Goal: Use online tool/utility: Utilize a website feature to perform a specific function

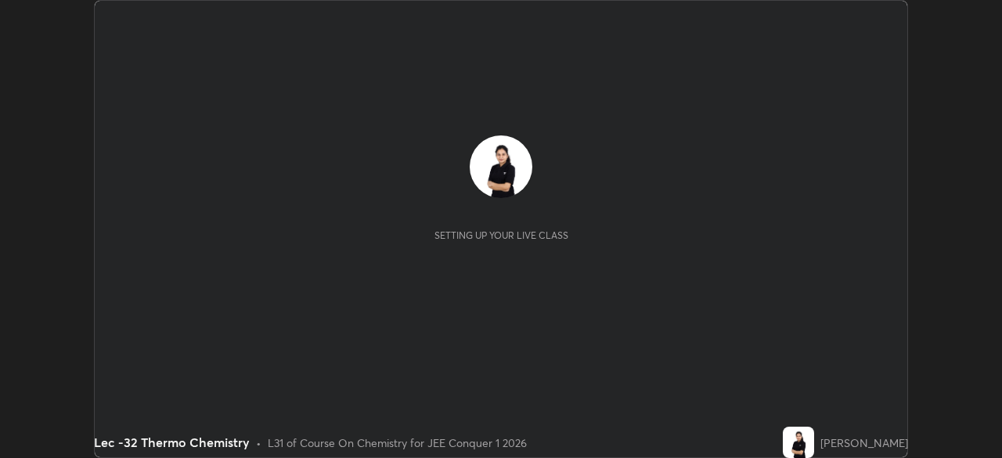
scroll to position [458, 1002]
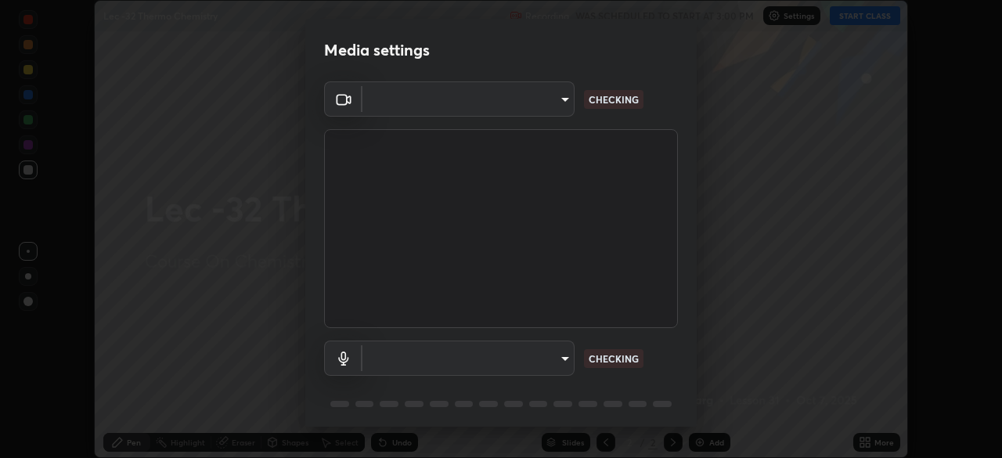
type input "602de966f07612c225d0d734a81bf2b3dfa22a7197a6e355c0b3fff2af0fd9a5"
type input "dcff9dd4a5d8f016058d33b4f376770678f7099c9aa91c8fa1968b471839a167"
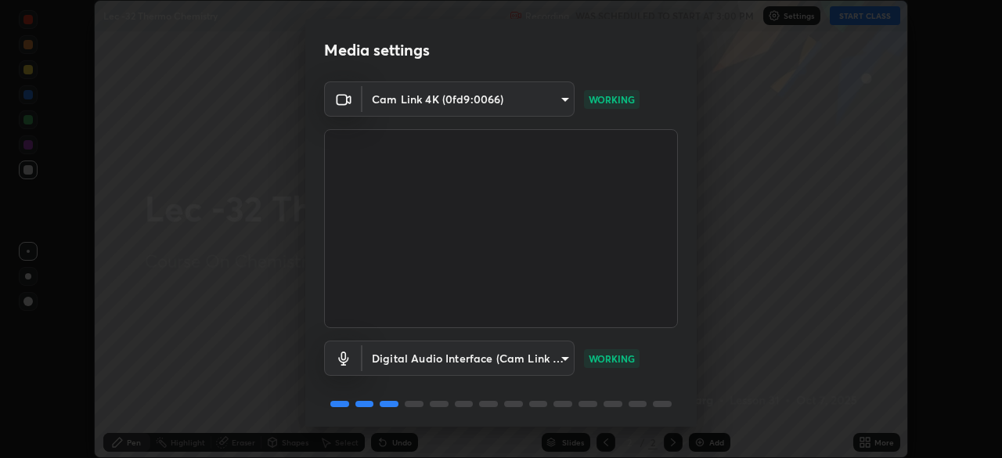
scroll to position [56, 0]
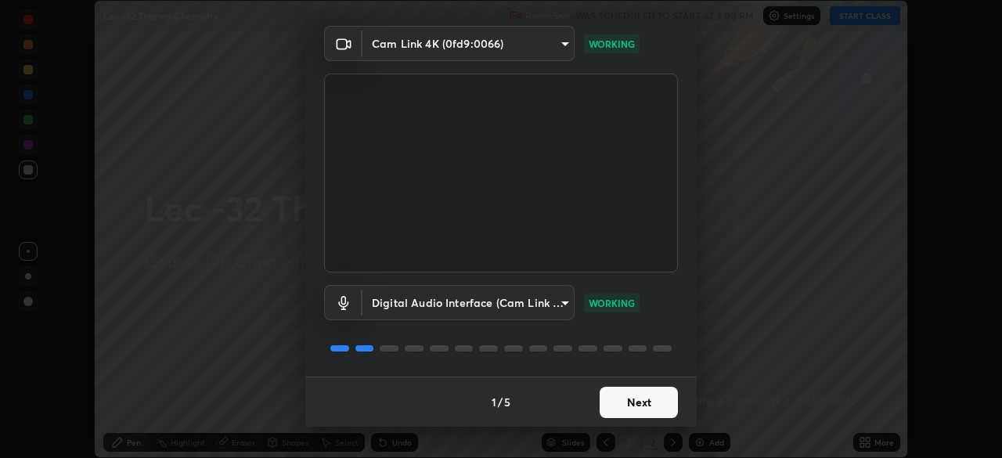
click at [643, 402] on button "Next" at bounding box center [639, 402] width 78 height 31
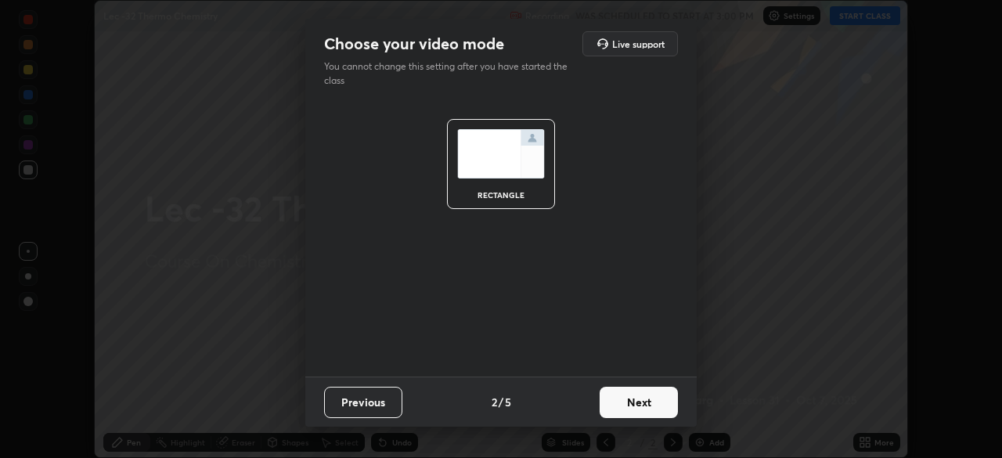
scroll to position [0, 0]
click at [649, 406] on button "Next" at bounding box center [639, 402] width 78 height 31
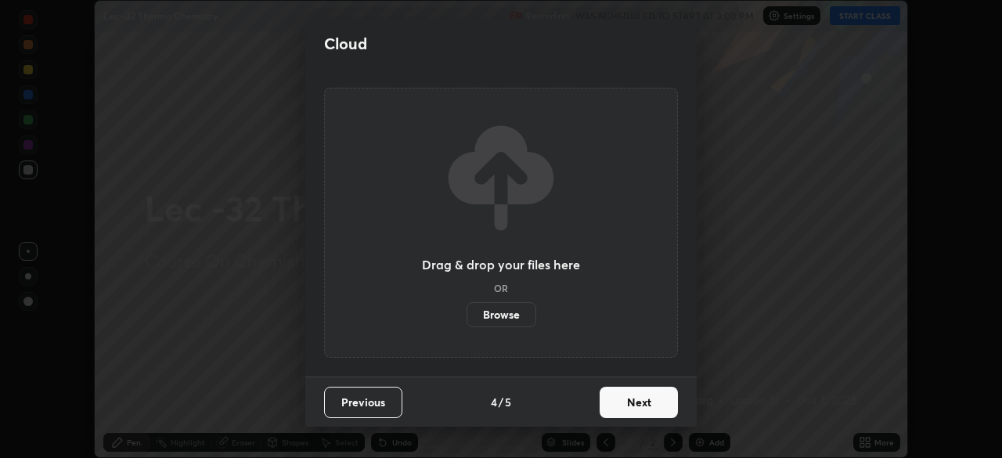
click at [649, 403] on button "Next" at bounding box center [639, 402] width 78 height 31
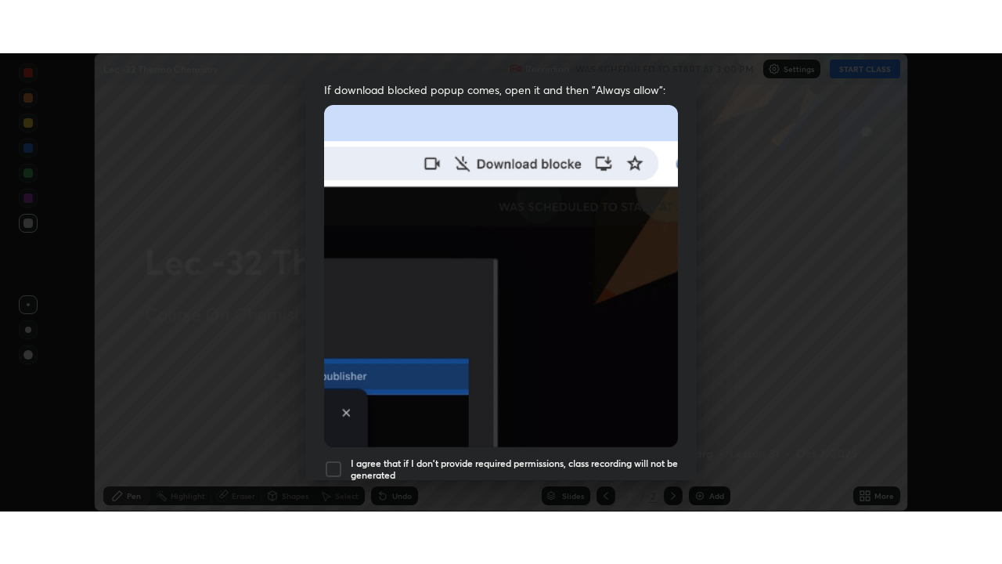
scroll to position [375, 0]
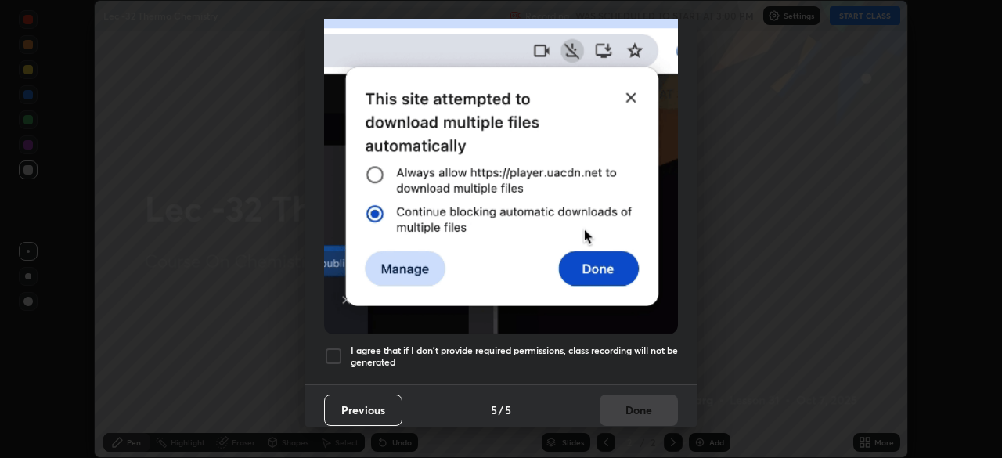
click at [346, 350] on div "I agree that if I don't provide required permissions, class recording will not …" at bounding box center [501, 356] width 354 height 19
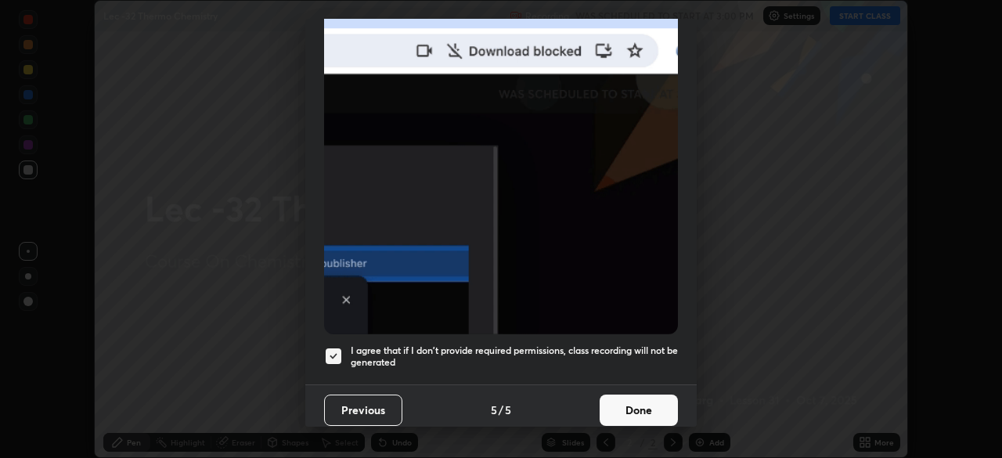
click at [634, 412] on button "Done" at bounding box center [639, 410] width 78 height 31
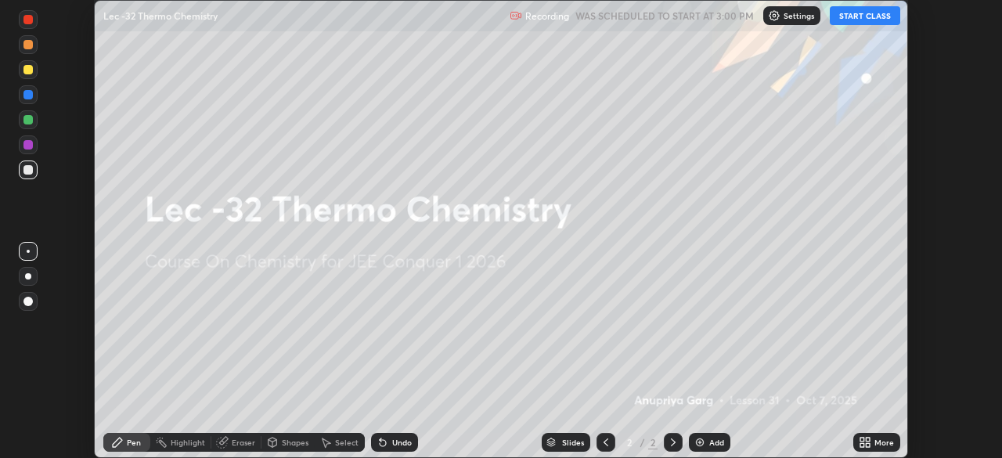
click at [872, 17] on button "START CLASS" at bounding box center [865, 15] width 70 height 19
click at [868, 439] on icon at bounding box center [868, 440] width 4 height 4
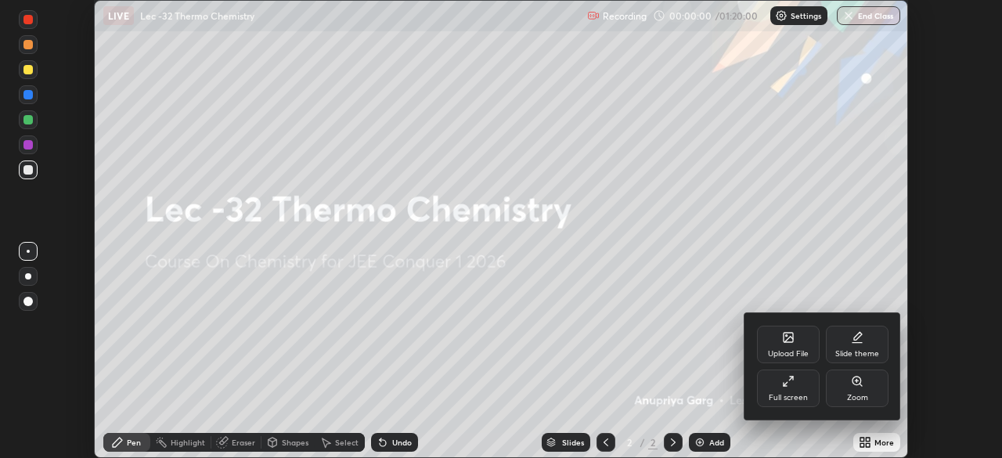
click at [794, 394] on div "Full screen" at bounding box center [788, 398] width 39 height 8
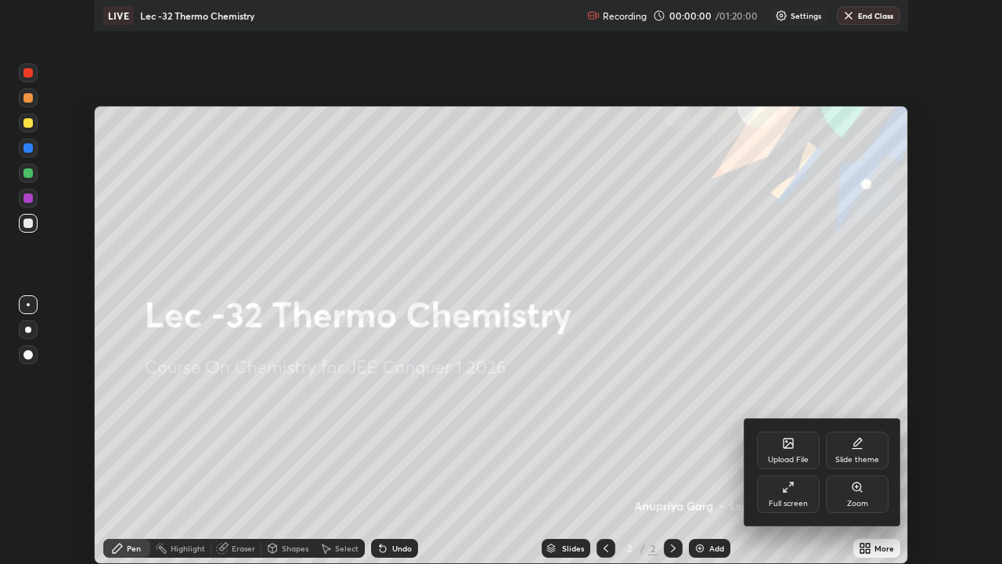
scroll to position [564, 1002]
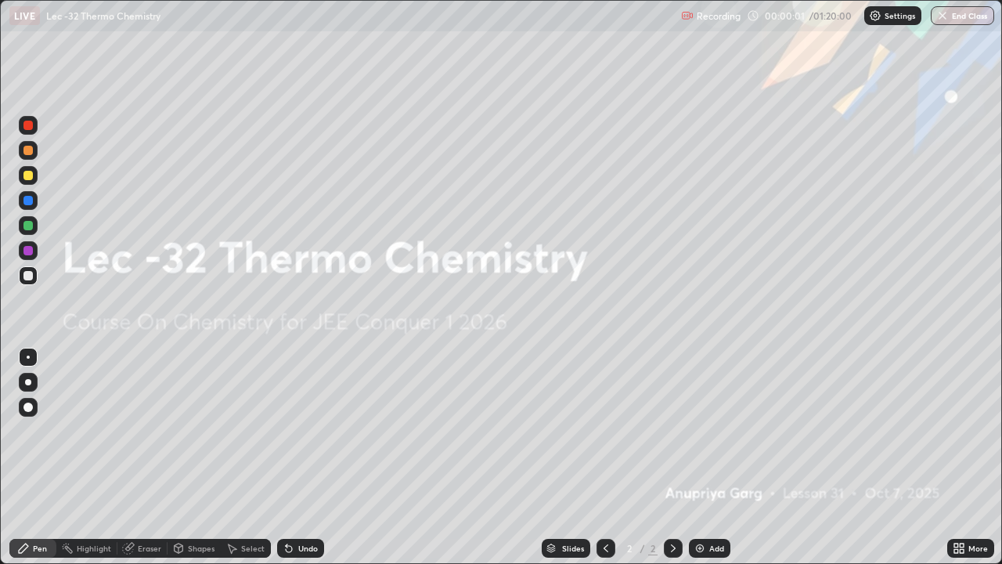
click at [679, 457] on div at bounding box center [673, 548] width 19 height 19
click at [710, 457] on div "Add" at bounding box center [717, 548] width 15 height 8
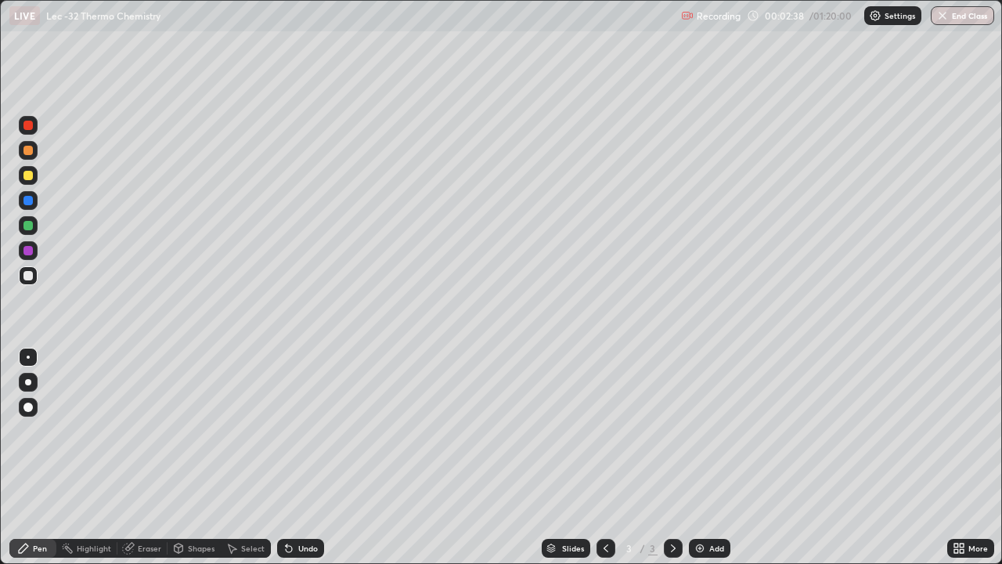
click at [241, 457] on div "Select" at bounding box center [252, 548] width 23 height 8
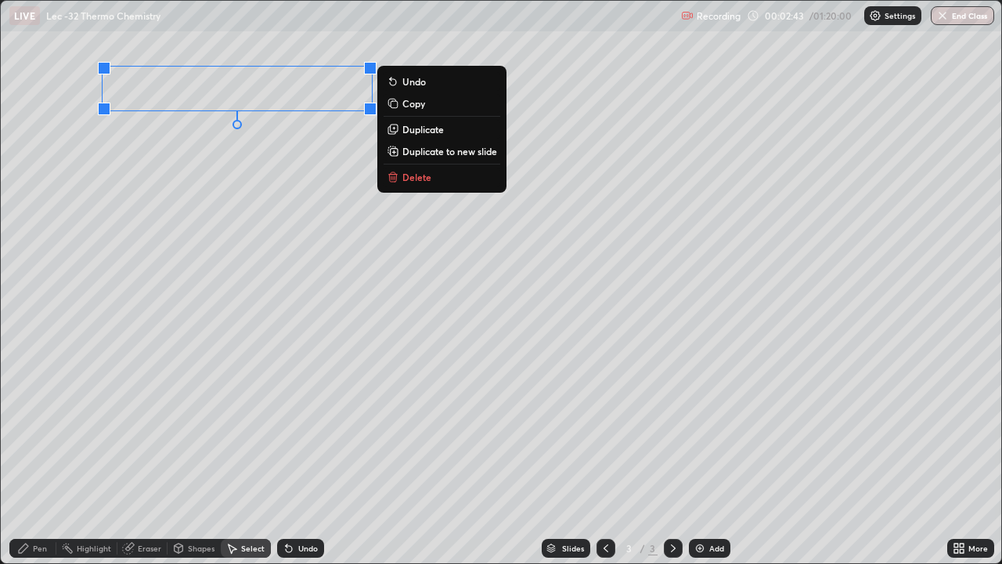
click at [92, 187] on div "0 ° Undo Copy Duplicate Duplicate to new slide Delete" at bounding box center [501, 282] width 1001 height 562
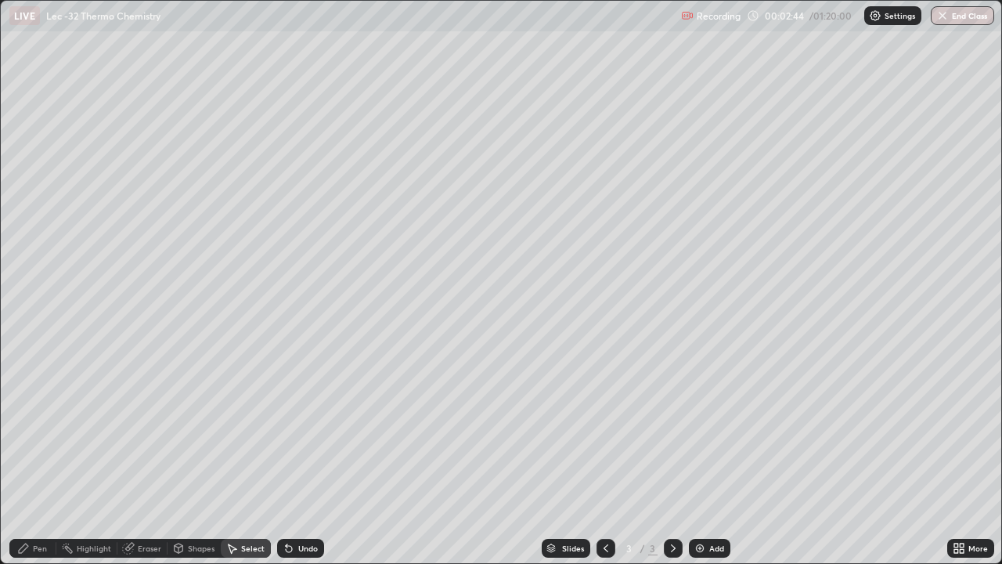
click at [44, 457] on div "Pen" at bounding box center [40, 548] width 14 height 8
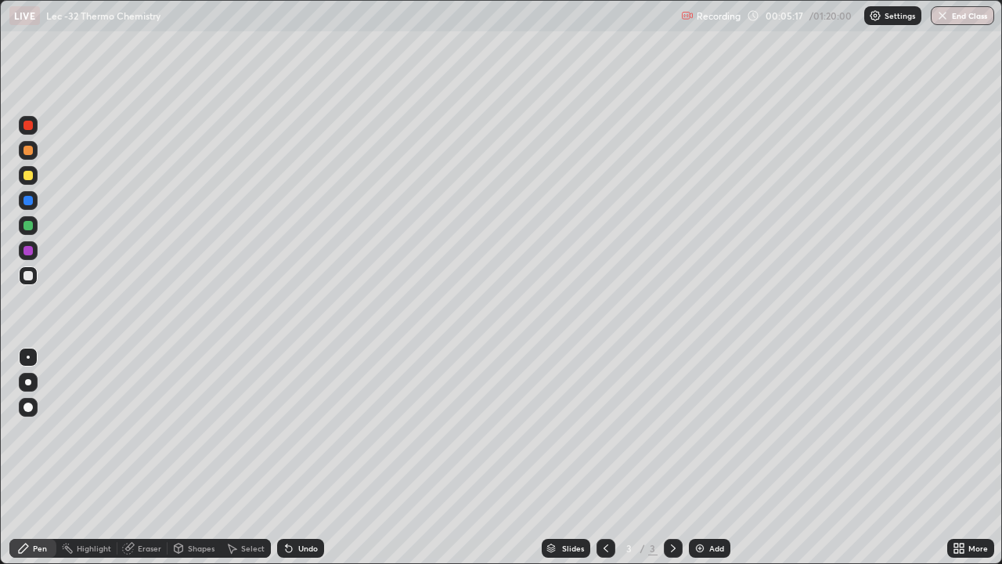
click at [294, 457] on div "Undo" at bounding box center [300, 548] width 47 height 19
click at [299, 457] on div "Undo" at bounding box center [308, 548] width 20 height 8
click at [705, 457] on div "Add" at bounding box center [710, 548] width 42 height 19
click at [32, 183] on div at bounding box center [28, 175] width 19 height 19
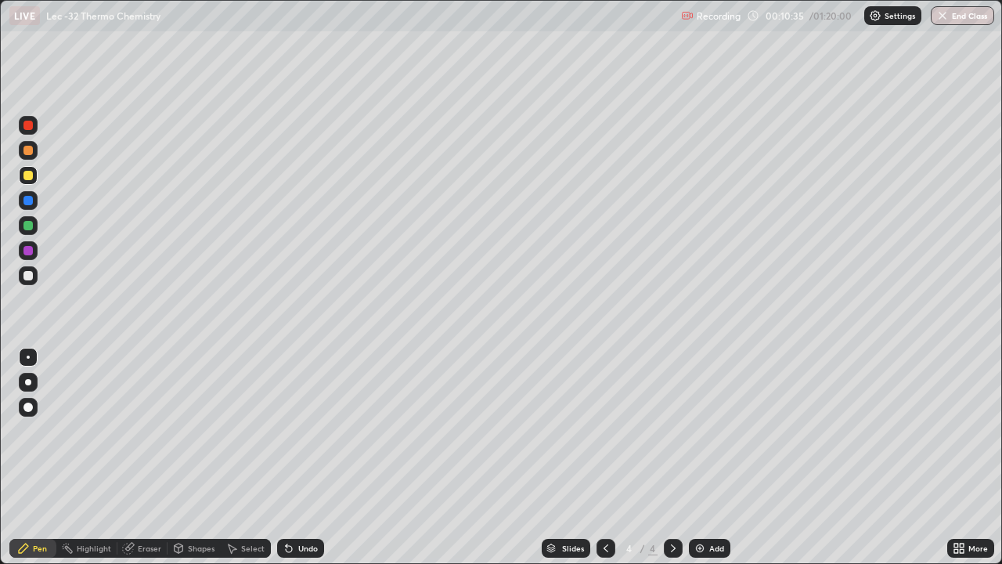
click at [247, 457] on div "Select" at bounding box center [246, 548] width 50 height 19
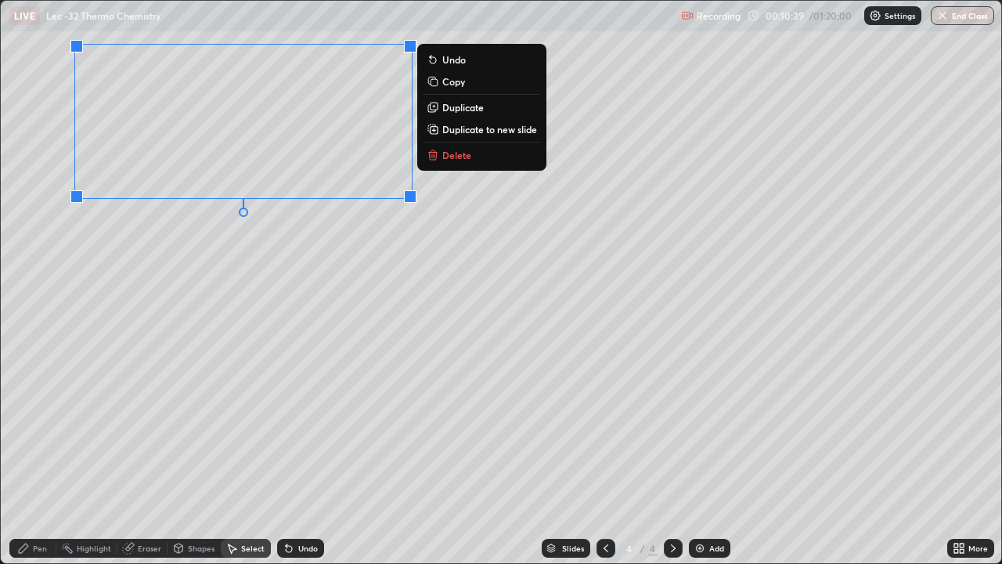
click at [203, 243] on div "0 ° Undo Copy Duplicate Duplicate to new slide Delete" at bounding box center [501, 282] width 1001 height 562
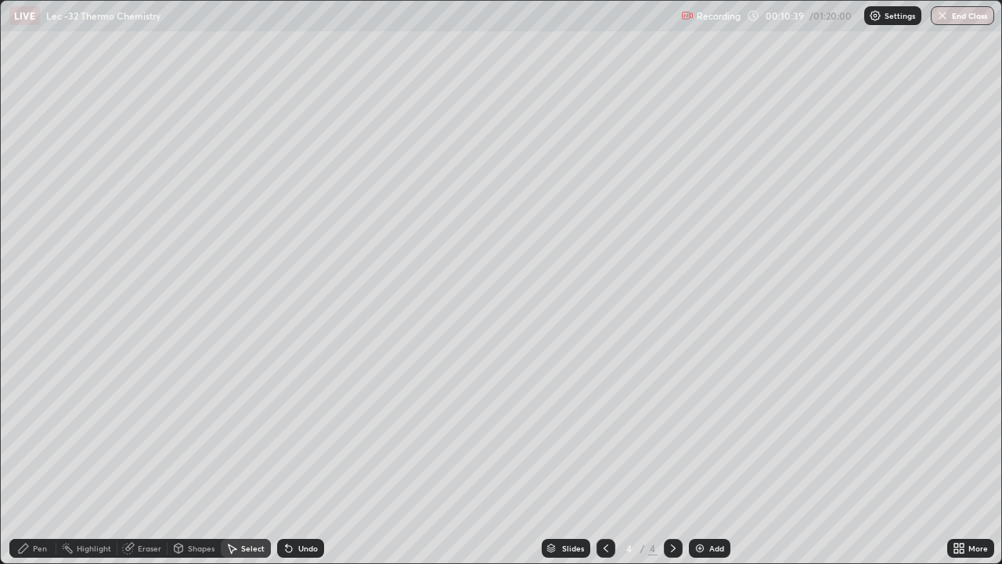
click at [45, 457] on div "Pen" at bounding box center [40, 548] width 14 height 8
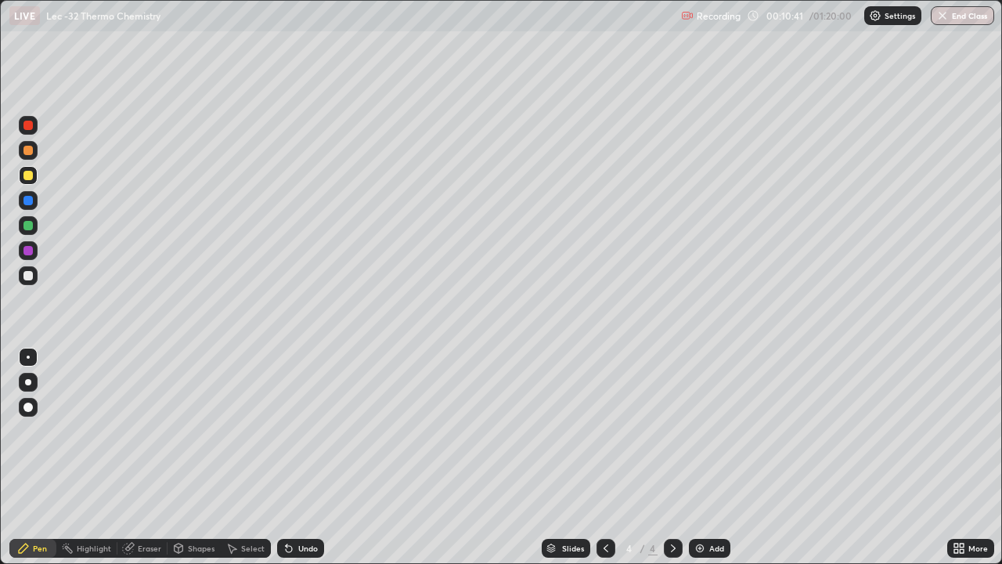
click at [34, 277] on div at bounding box center [28, 275] width 19 height 19
click at [27, 178] on div at bounding box center [27, 175] width 9 height 9
click at [141, 457] on div "Eraser" at bounding box center [142, 548] width 50 height 19
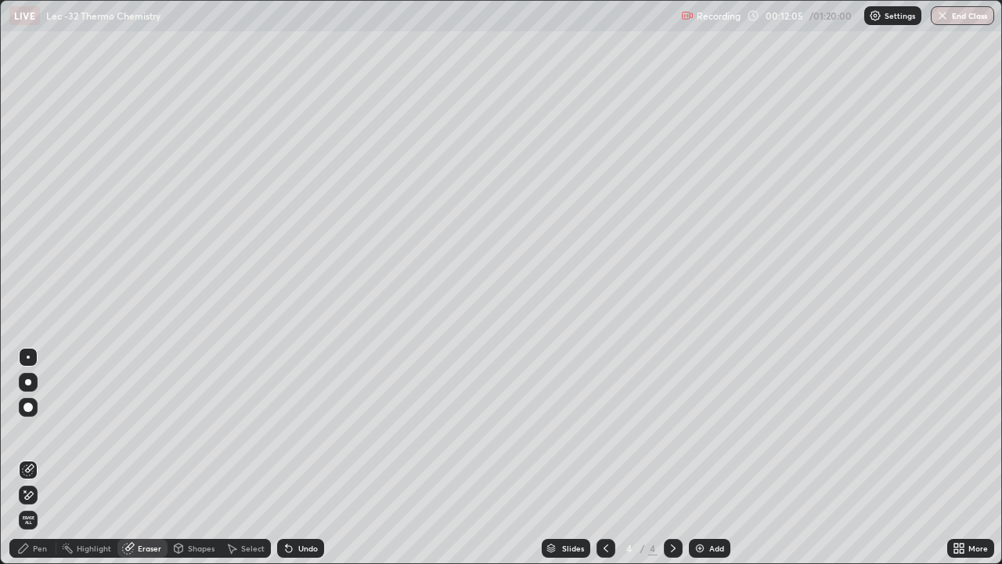
click at [28, 406] on div at bounding box center [27, 407] width 9 height 9
click at [46, 457] on div "Pen" at bounding box center [40, 548] width 14 height 8
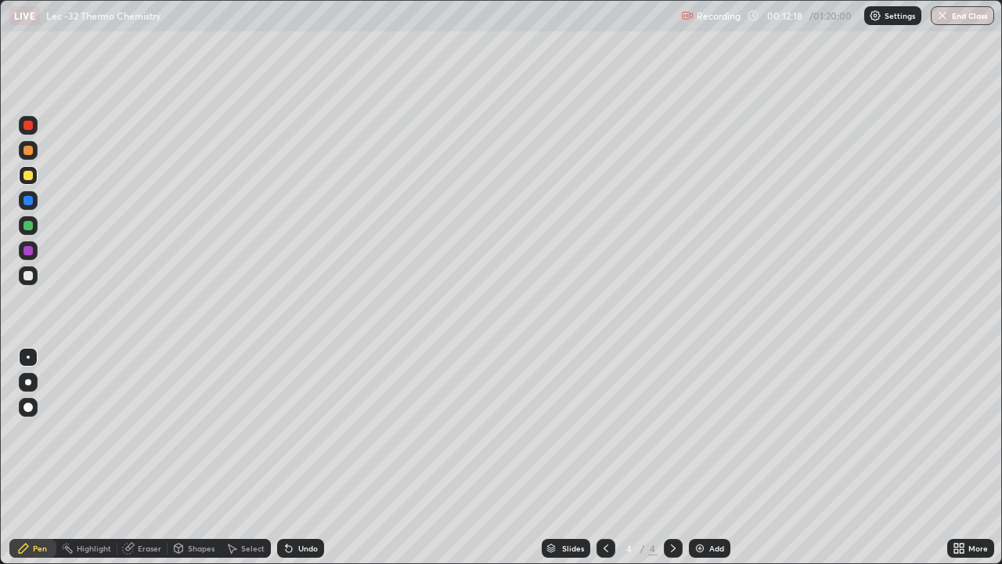
click at [34, 276] on div at bounding box center [28, 275] width 19 height 19
click at [711, 457] on div "Add" at bounding box center [717, 548] width 15 height 8
click at [253, 457] on div "Select" at bounding box center [252, 548] width 23 height 8
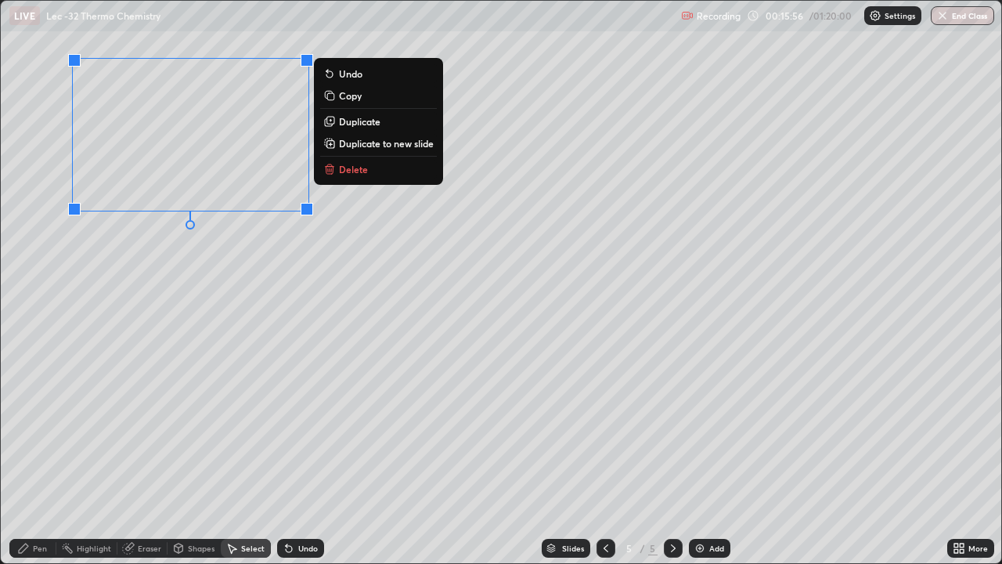
click at [175, 355] on div "0 ° Undo Copy Duplicate Duplicate to new slide Delete" at bounding box center [501, 282] width 1001 height 562
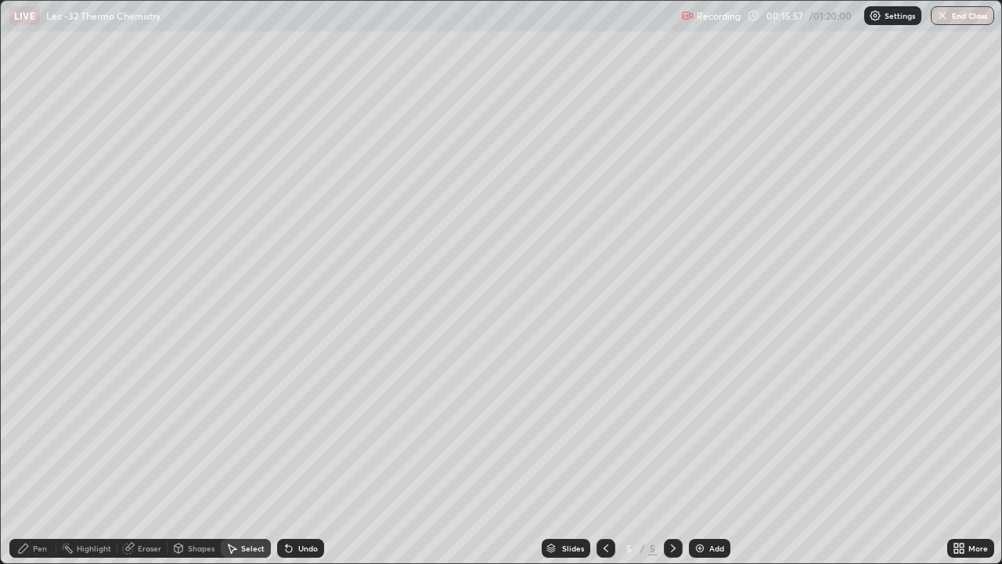
click at [38, 457] on div "Pen" at bounding box center [40, 548] width 14 height 8
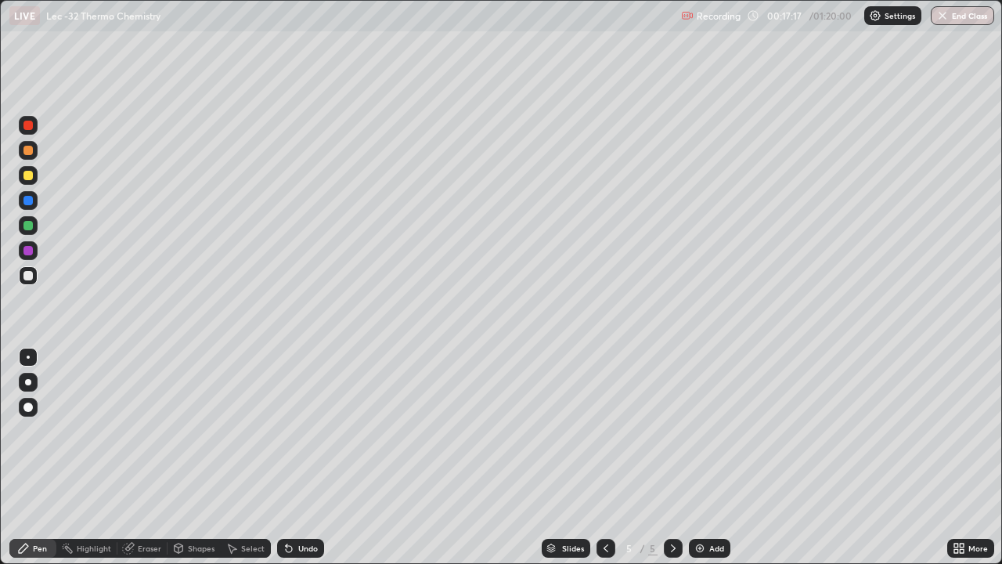
click at [31, 182] on div at bounding box center [28, 175] width 19 height 19
click at [34, 278] on div at bounding box center [28, 275] width 19 height 19
click at [253, 457] on div "Select" at bounding box center [252, 548] width 23 height 8
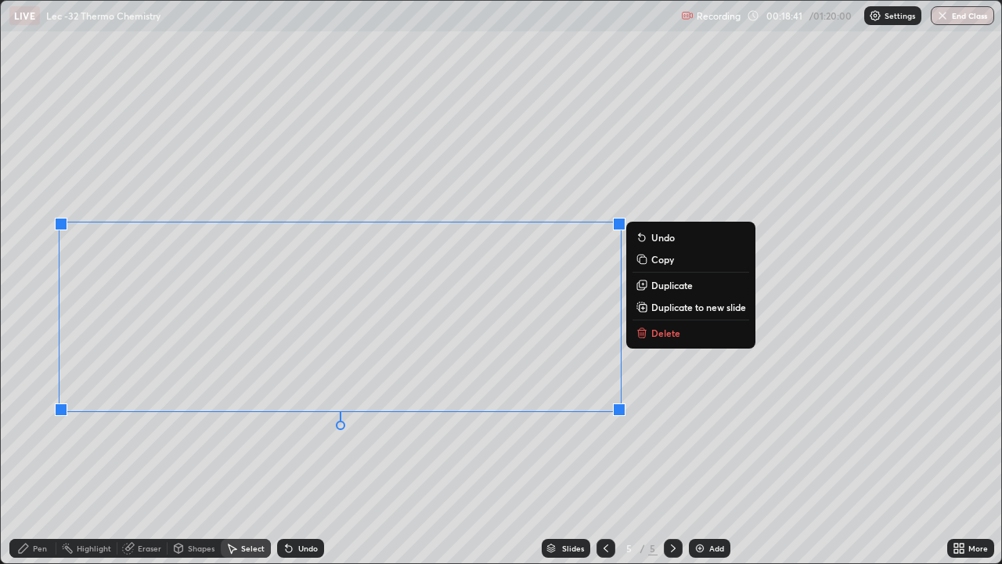
click at [305, 457] on div "0 ° Undo Copy Duplicate Duplicate to new slide Delete" at bounding box center [501, 282] width 1001 height 562
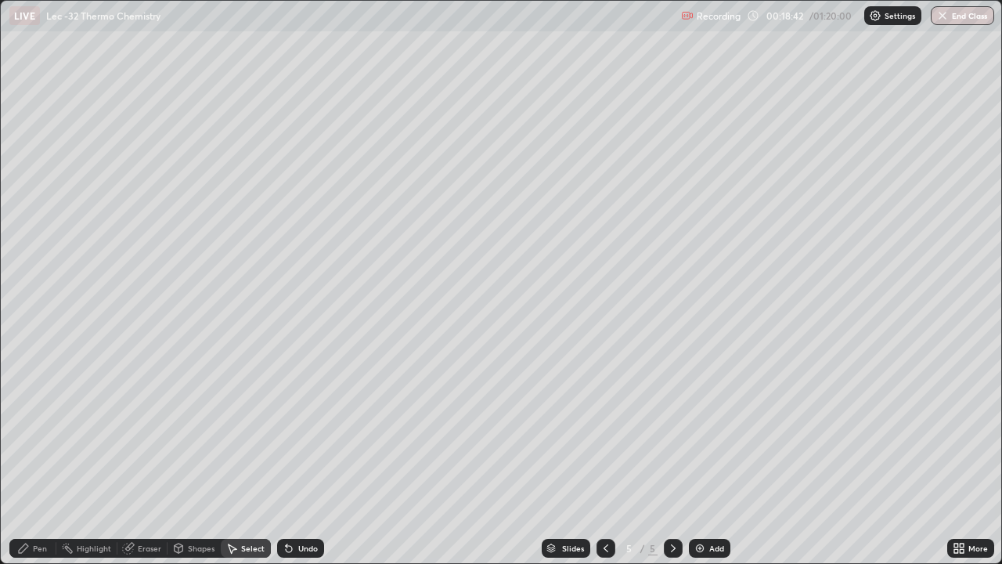
click at [42, 457] on div "Pen" at bounding box center [40, 548] width 14 height 8
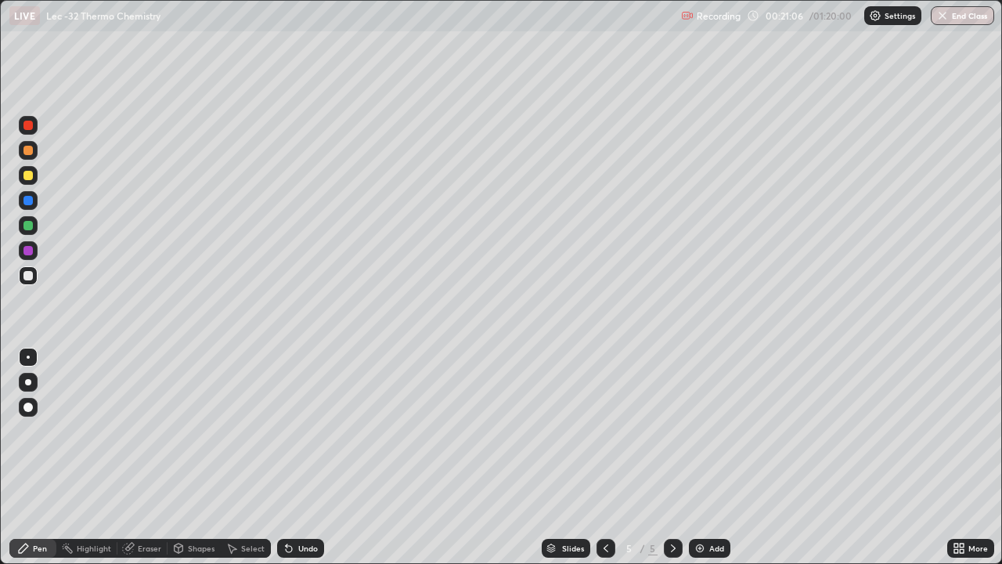
click at [35, 415] on div at bounding box center [28, 407] width 19 height 25
click at [153, 457] on div "Eraser" at bounding box center [149, 548] width 23 height 8
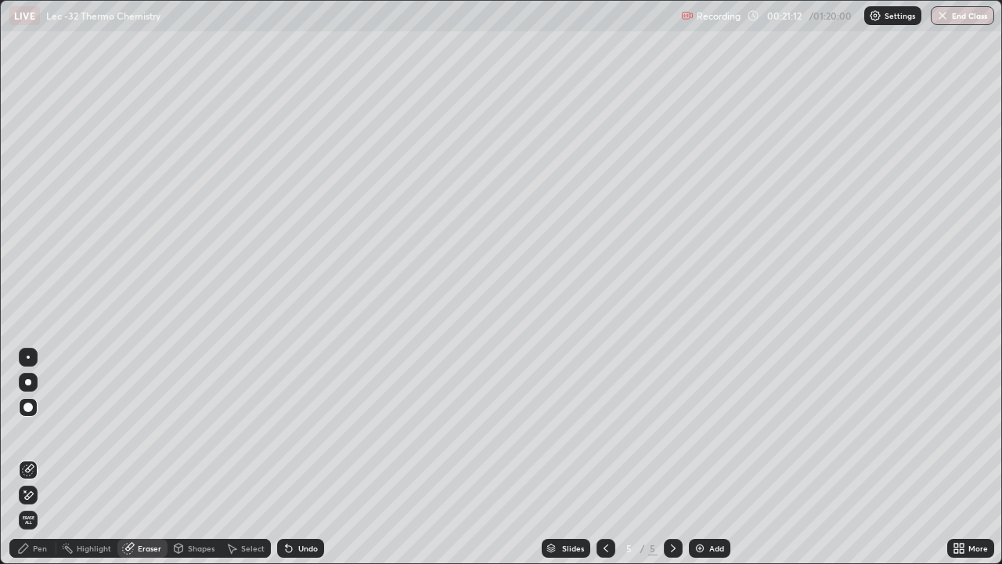
click at [47, 457] on div "Pen" at bounding box center [32, 548] width 47 height 19
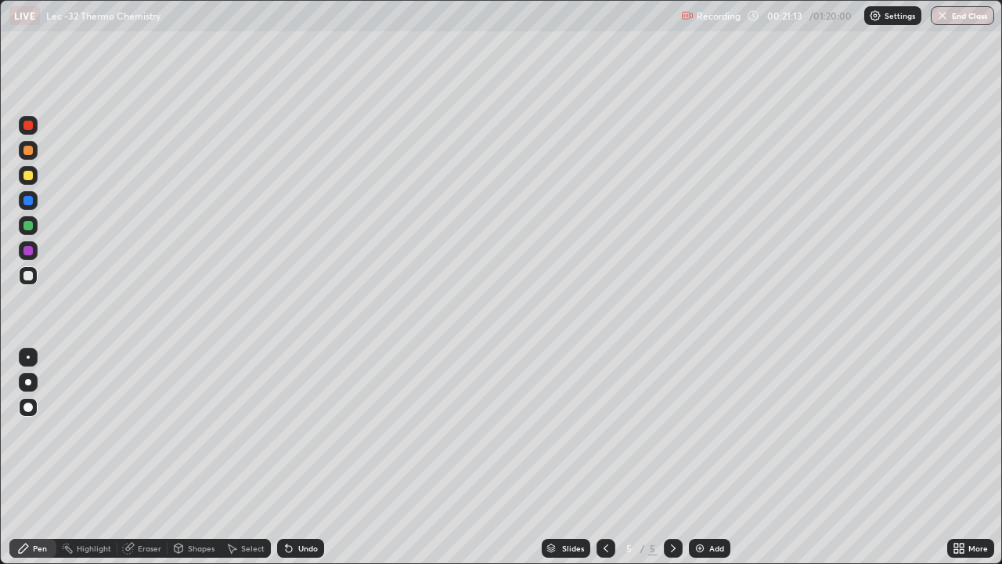
click at [28, 357] on div at bounding box center [28, 357] width 3 height 3
click at [705, 457] on img at bounding box center [700, 548] width 13 height 13
click at [252, 457] on div "Select" at bounding box center [252, 548] width 23 height 8
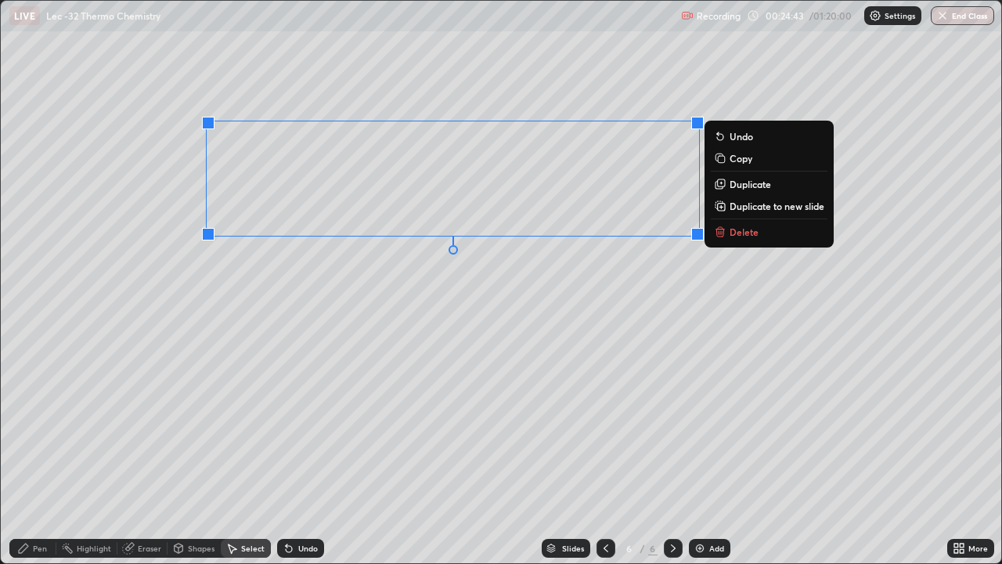
click at [413, 313] on div "0 ° Undo Copy Duplicate Duplicate to new slide Delete" at bounding box center [501, 282] width 1001 height 562
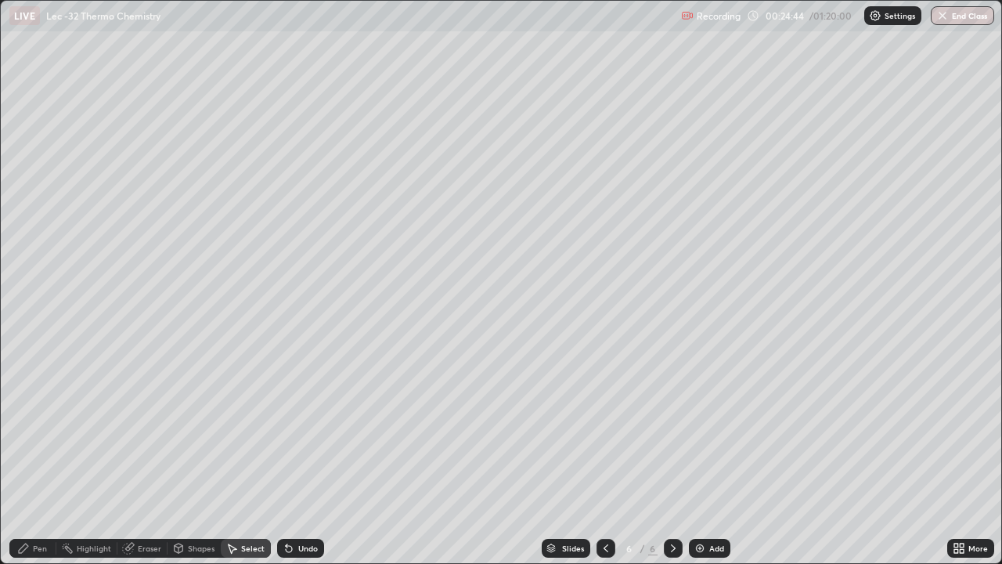
click at [44, 457] on div "Pen" at bounding box center [32, 548] width 47 height 19
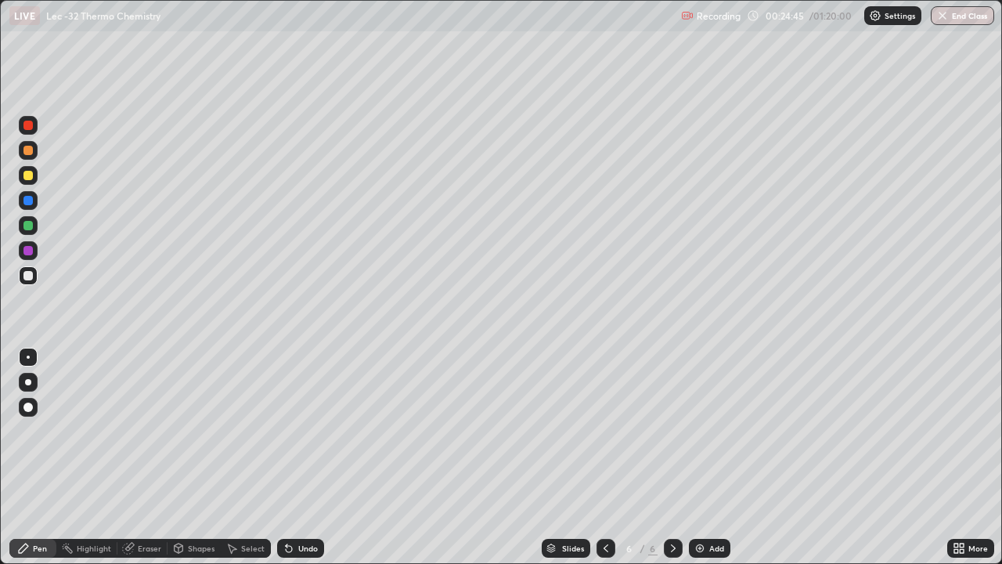
click at [152, 457] on div "Eraser" at bounding box center [149, 548] width 23 height 8
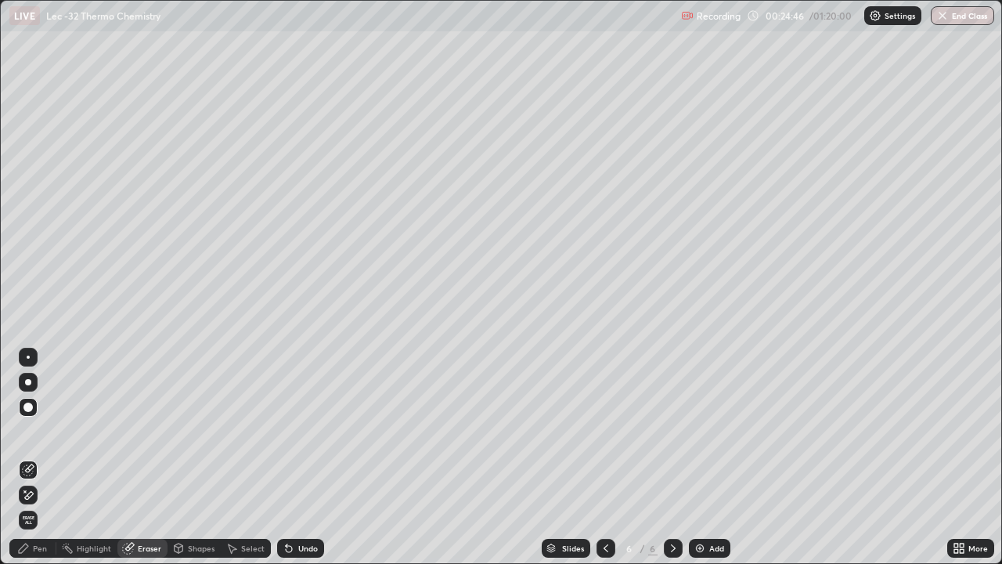
click at [31, 406] on div at bounding box center [27, 407] width 9 height 9
click at [38, 457] on div "Pen" at bounding box center [40, 548] width 14 height 8
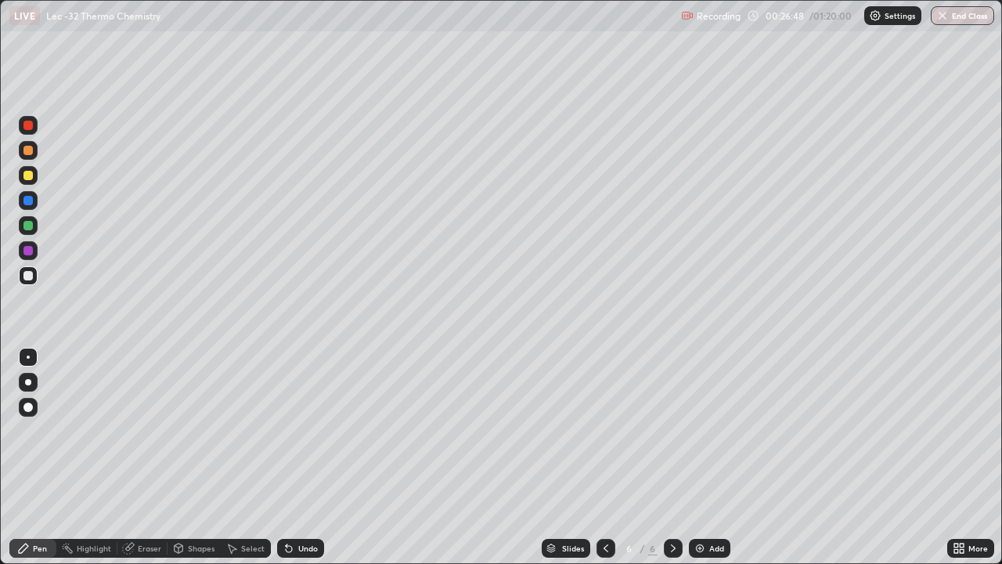
click at [150, 457] on div "Eraser" at bounding box center [149, 548] width 23 height 8
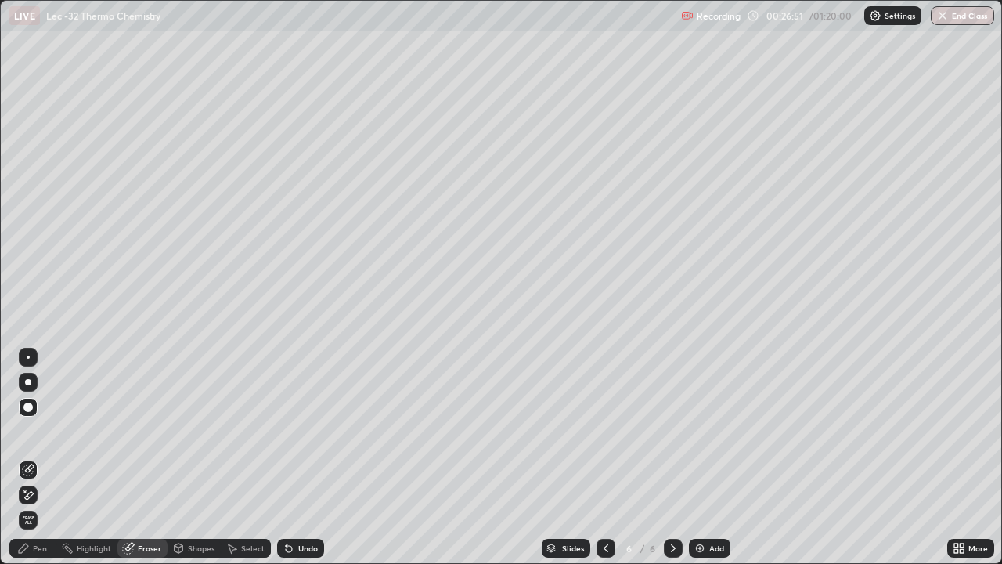
click at [45, 457] on div "Pen" at bounding box center [40, 548] width 14 height 8
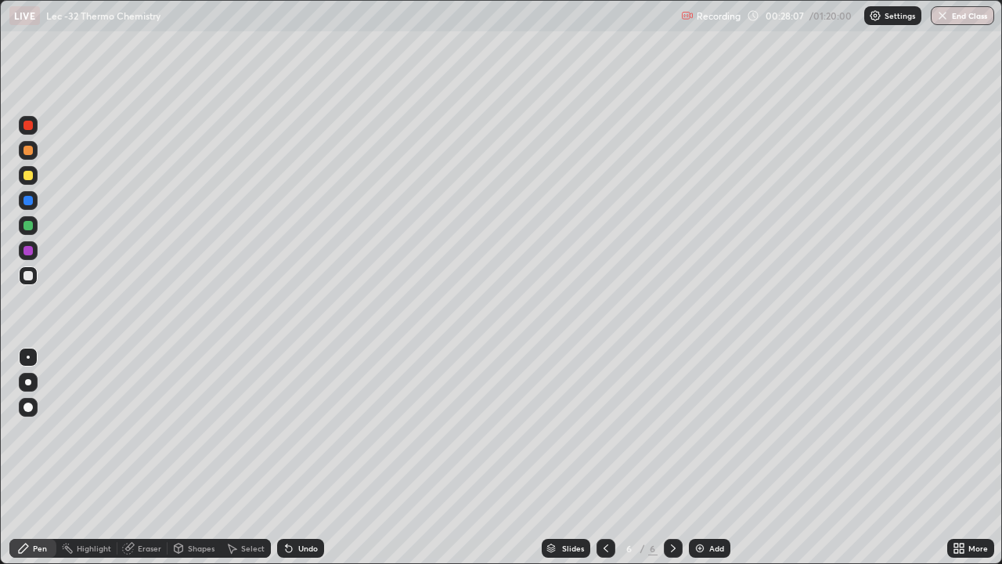
click at [713, 457] on div "Add" at bounding box center [717, 548] width 15 height 8
click at [254, 457] on div "Select" at bounding box center [252, 548] width 23 height 8
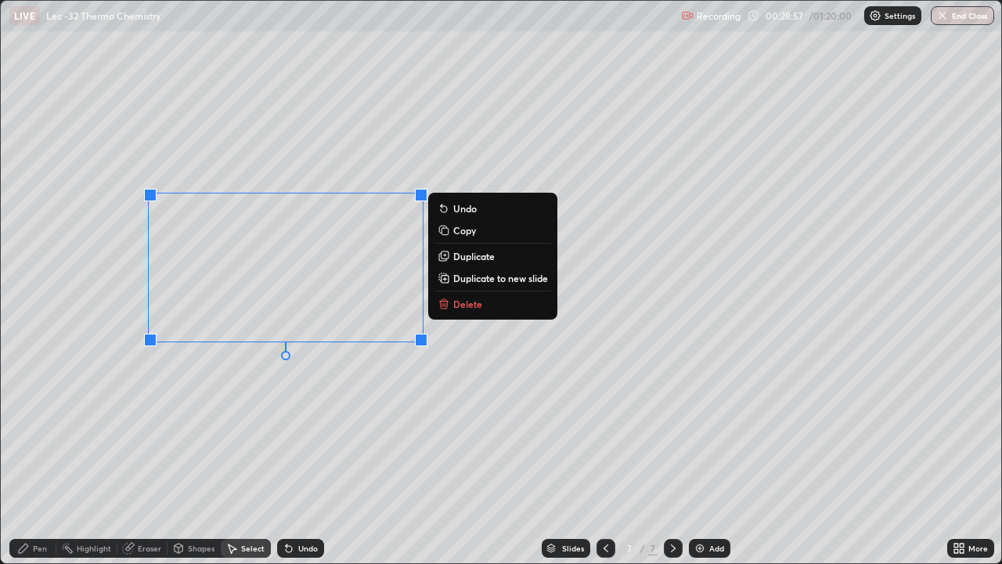
click at [298, 381] on div "0 ° Undo Copy Duplicate Duplicate to new slide Delete" at bounding box center [501, 282] width 1001 height 562
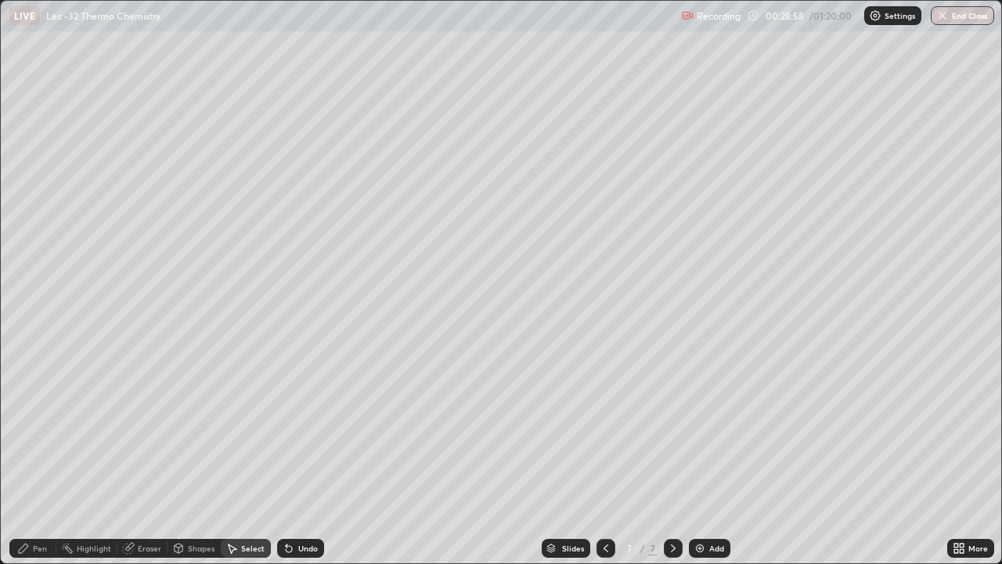
click at [34, 457] on div "Pen" at bounding box center [40, 548] width 14 height 8
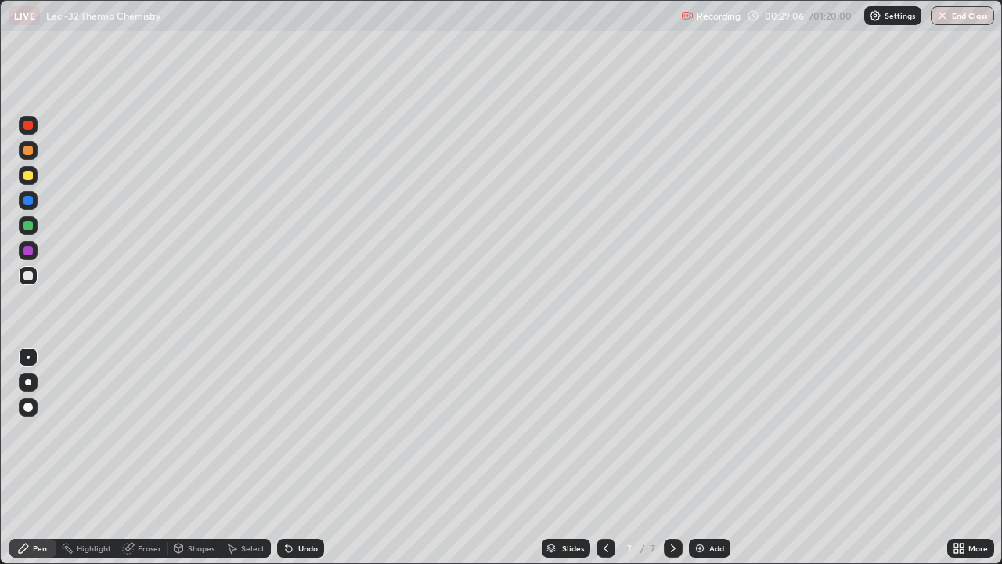
click at [30, 182] on div at bounding box center [28, 175] width 19 height 19
click at [606, 457] on icon at bounding box center [606, 548] width 13 height 13
click at [605, 457] on icon at bounding box center [606, 548] width 13 height 13
click at [604, 457] on icon at bounding box center [606, 548] width 5 height 8
click at [605, 457] on icon at bounding box center [606, 548] width 13 height 13
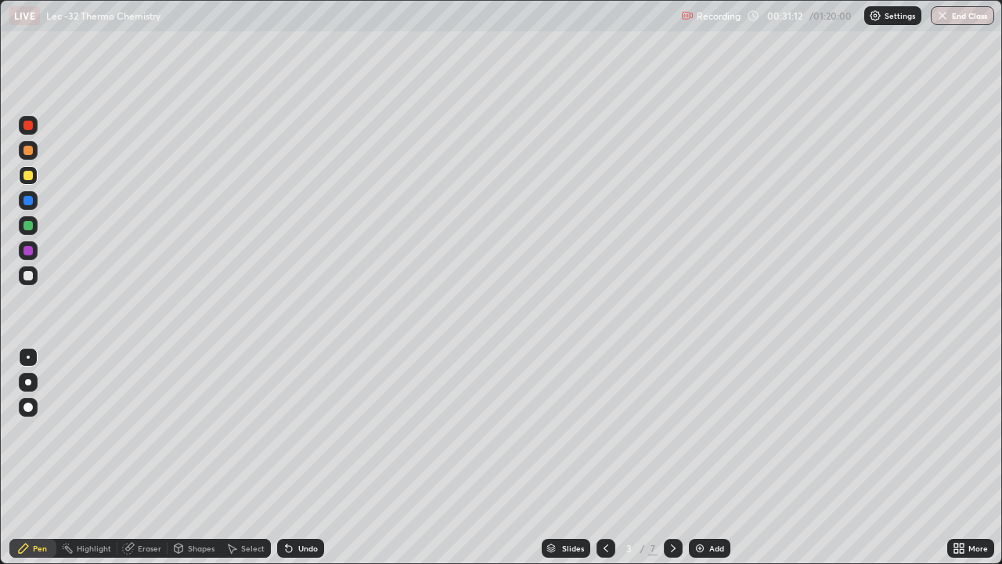
click at [672, 457] on icon at bounding box center [673, 548] width 13 height 13
click at [674, 457] on icon at bounding box center [673, 548] width 5 height 8
click at [681, 457] on div at bounding box center [673, 548] width 19 height 19
click at [671, 457] on icon at bounding box center [673, 548] width 5 height 8
click at [242, 457] on div "Select" at bounding box center [252, 548] width 23 height 8
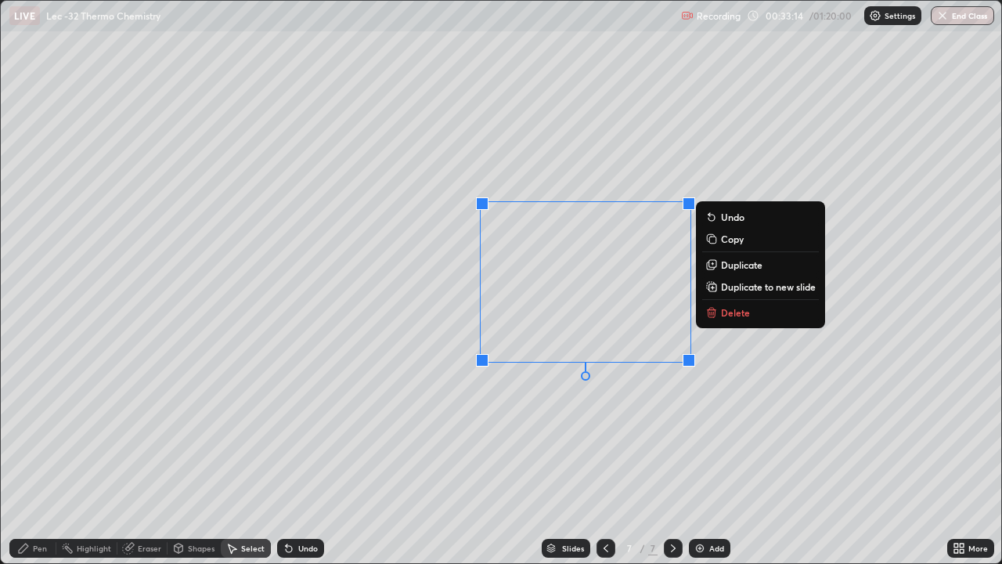
click at [606, 432] on div "0 ° Undo Copy Duplicate Duplicate to new slide Delete" at bounding box center [501, 282] width 1001 height 562
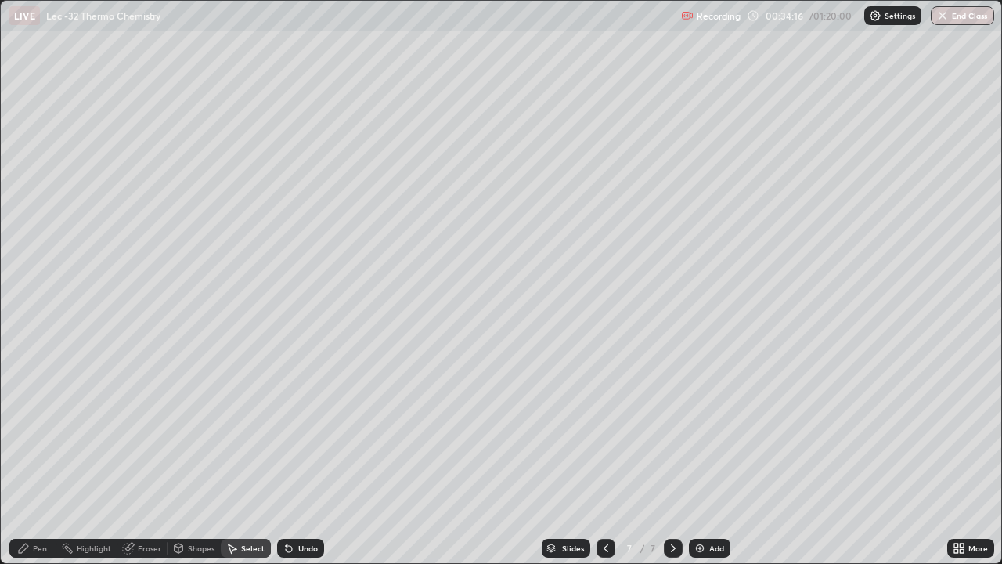
click at [42, 457] on div "Pen" at bounding box center [32, 548] width 47 height 19
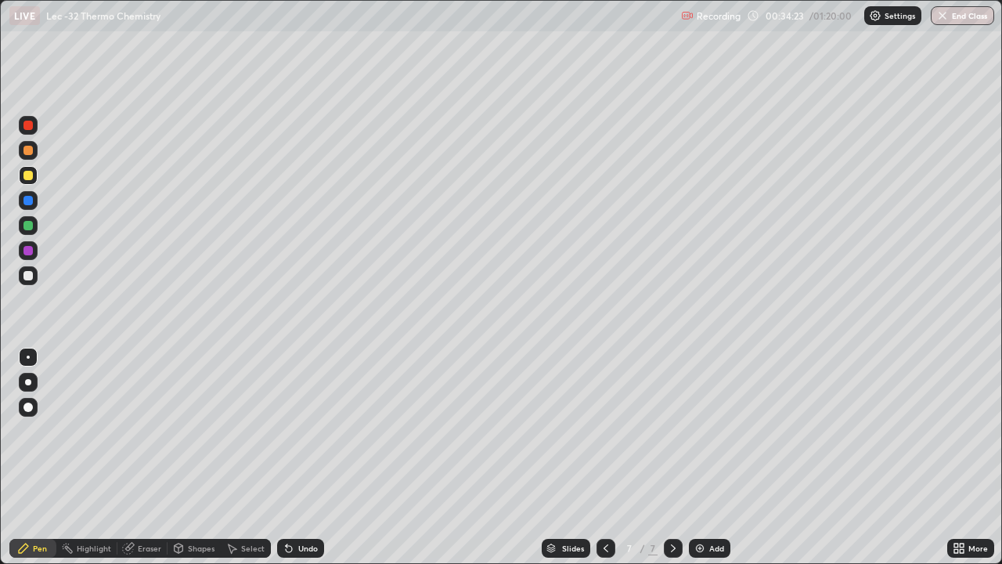
click at [706, 457] on div "Add" at bounding box center [710, 548] width 42 height 19
click at [291, 457] on icon at bounding box center [289, 548] width 13 height 13
click at [298, 457] on div "Undo" at bounding box center [308, 548] width 20 height 8
click at [295, 457] on div "Undo" at bounding box center [300, 548] width 47 height 19
click at [298, 457] on div "Undo" at bounding box center [308, 548] width 20 height 8
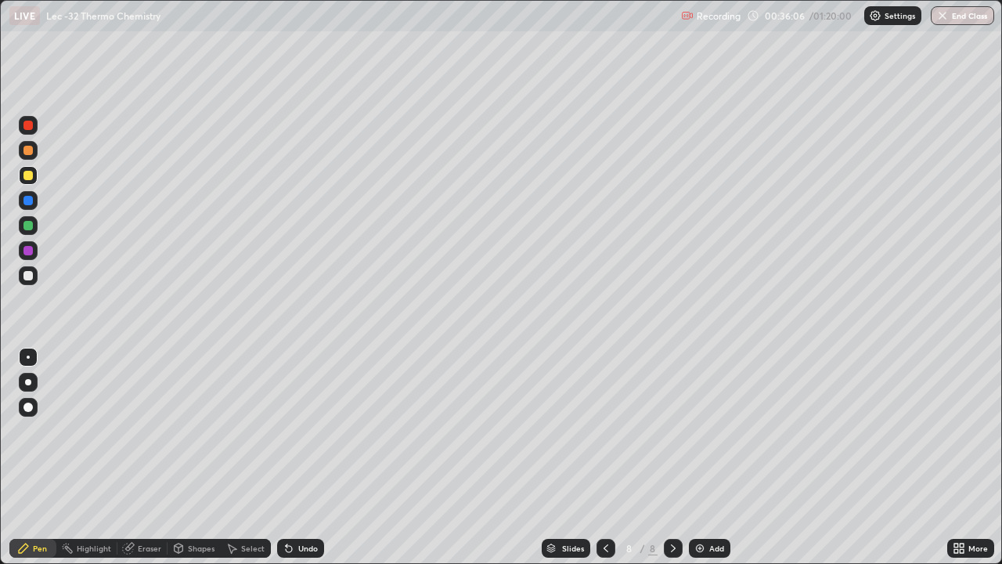
click at [302, 457] on div "Undo" at bounding box center [308, 548] width 20 height 8
click at [36, 282] on div at bounding box center [28, 275] width 19 height 19
click at [241, 457] on div "Select" at bounding box center [252, 548] width 23 height 8
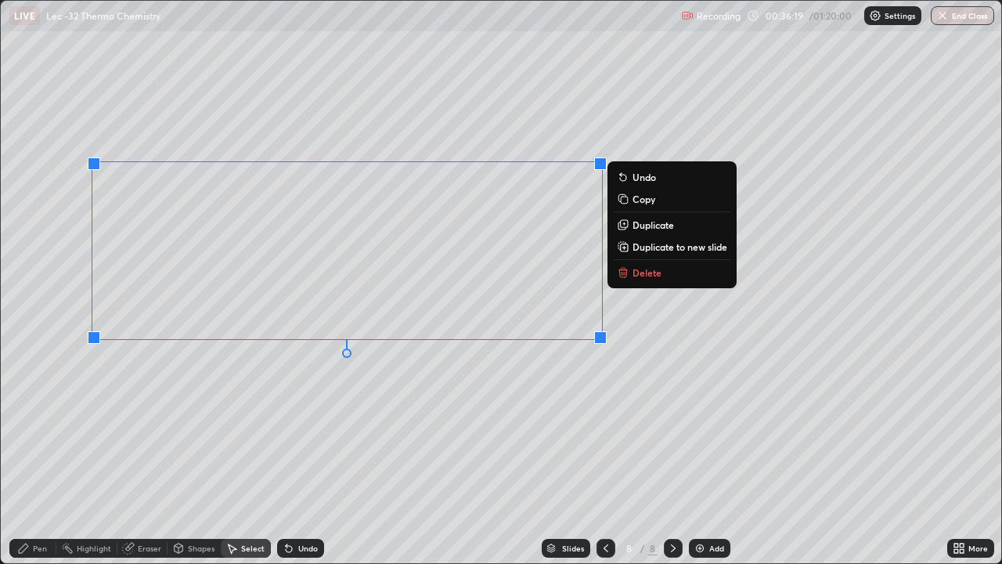
click at [397, 417] on div "0 ° Undo Copy Duplicate Duplicate to new slide Delete" at bounding box center [501, 282] width 1001 height 562
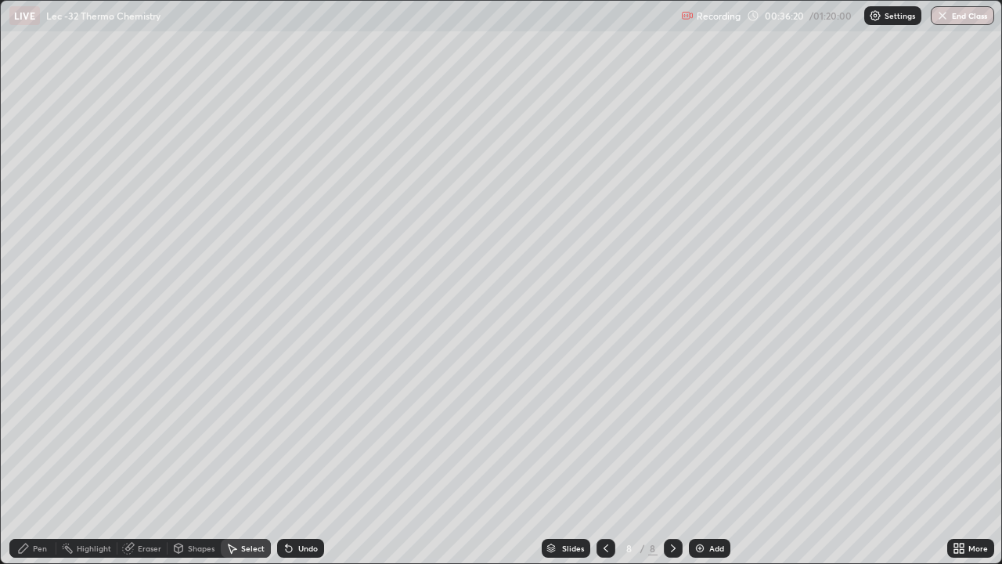
click at [45, 457] on div "Pen" at bounding box center [40, 548] width 14 height 8
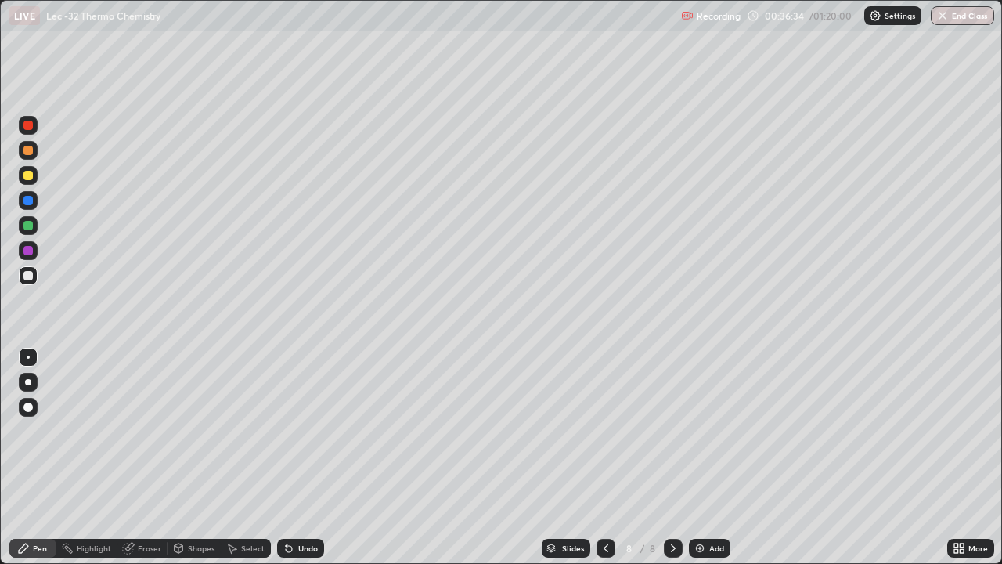
click at [291, 457] on icon at bounding box center [289, 548] width 13 height 13
click at [295, 457] on div "Undo" at bounding box center [300, 548] width 47 height 19
click at [251, 457] on div "Select" at bounding box center [252, 548] width 23 height 8
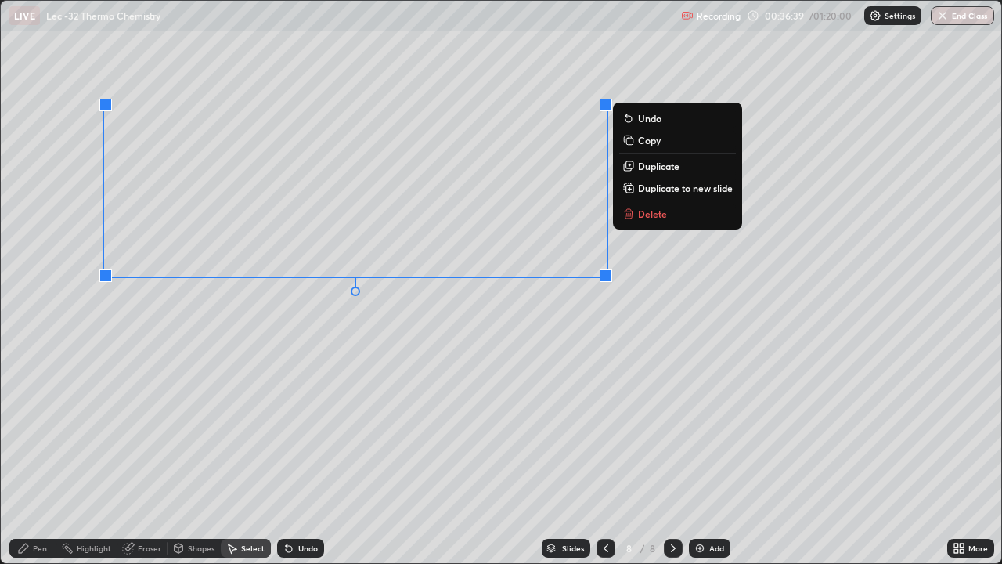
click at [321, 444] on div "0 ° Undo Copy Duplicate Duplicate to new slide Delete" at bounding box center [501, 282] width 1001 height 562
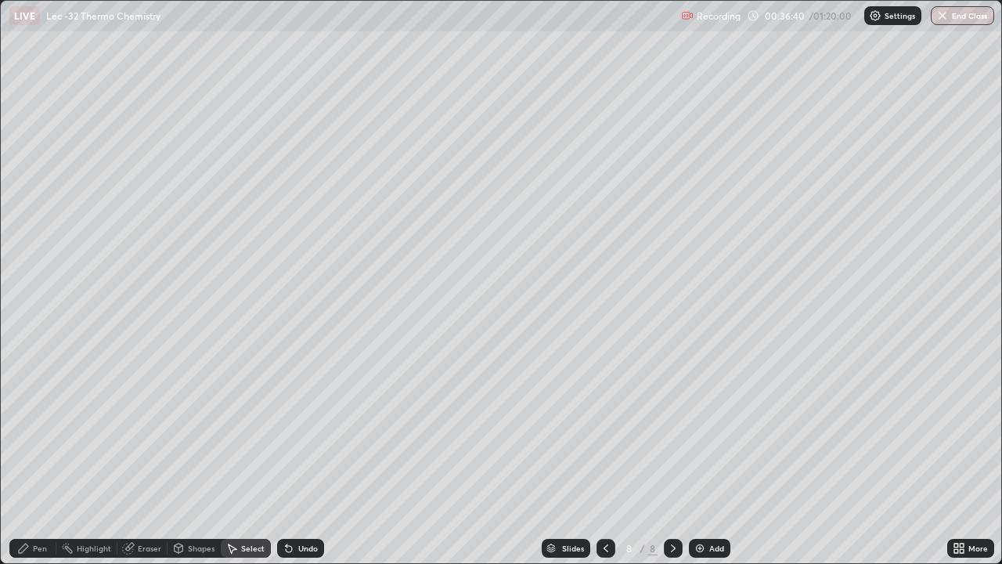
click at [39, 457] on div "Pen" at bounding box center [40, 548] width 14 height 8
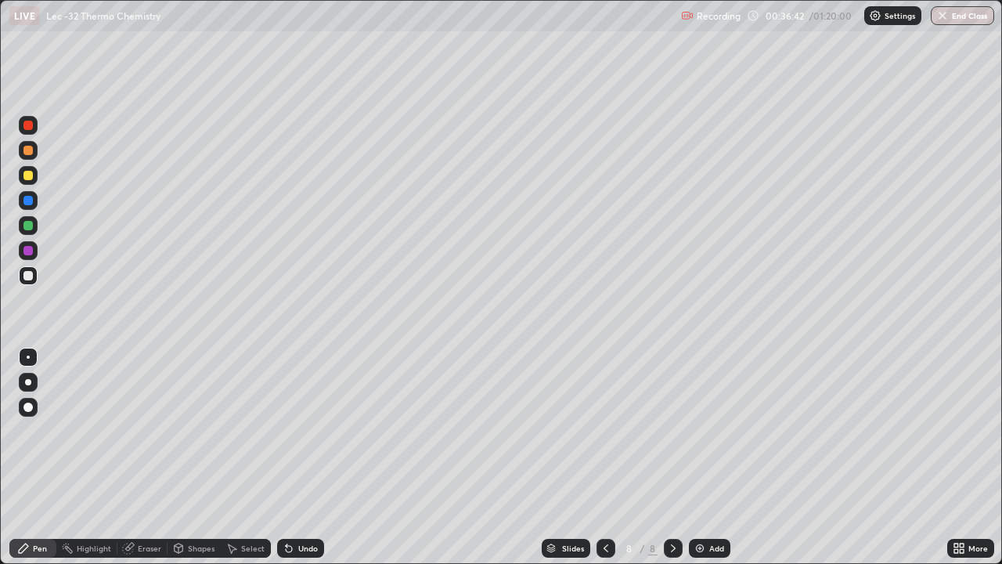
click at [157, 457] on div "Eraser" at bounding box center [149, 548] width 23 height 8
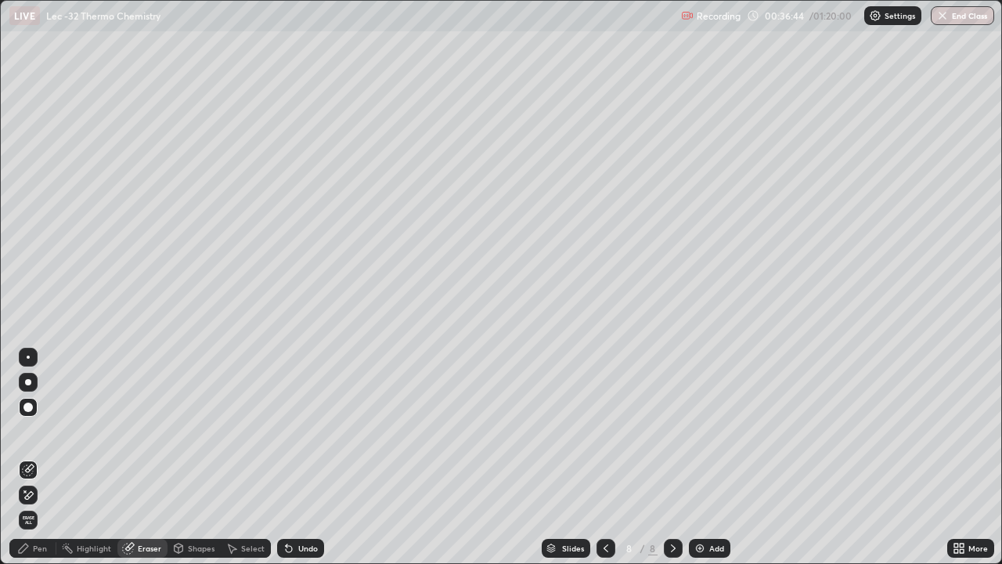
click at [44, 457] on div "Pen" at bounding box center [32, 548] width 47 height 19
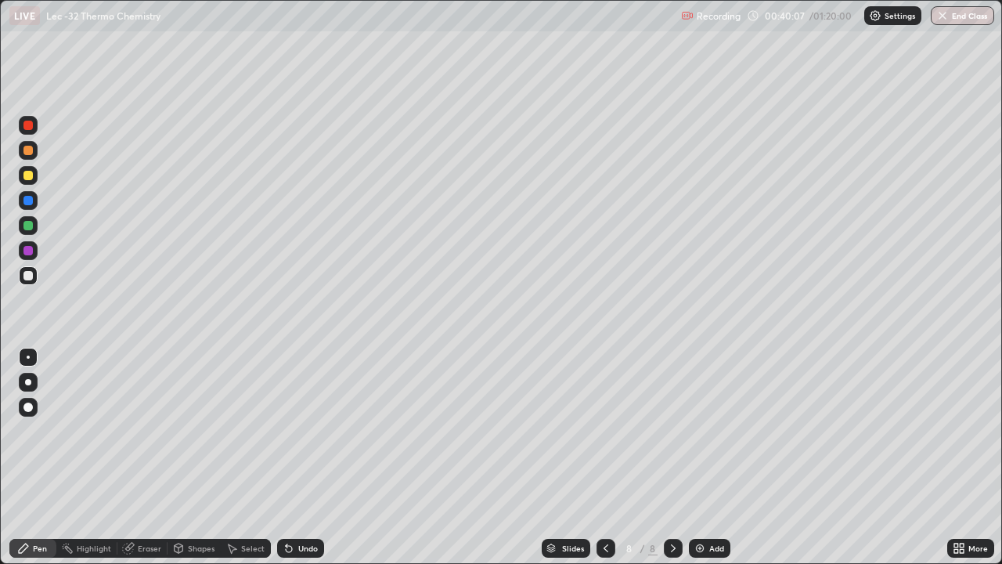
click at [29, 150] on div at bounding box center [27, 150] width 9 height 9
click at [704, 457] on img at bounding box center [700, 548] width 13 height 13
click at [34, 280] on div at bounding box center [28, 275] width 19 height 19
click at [147, 457] on div "Eraser" at bounding box center [149, 548] width 23 height 8
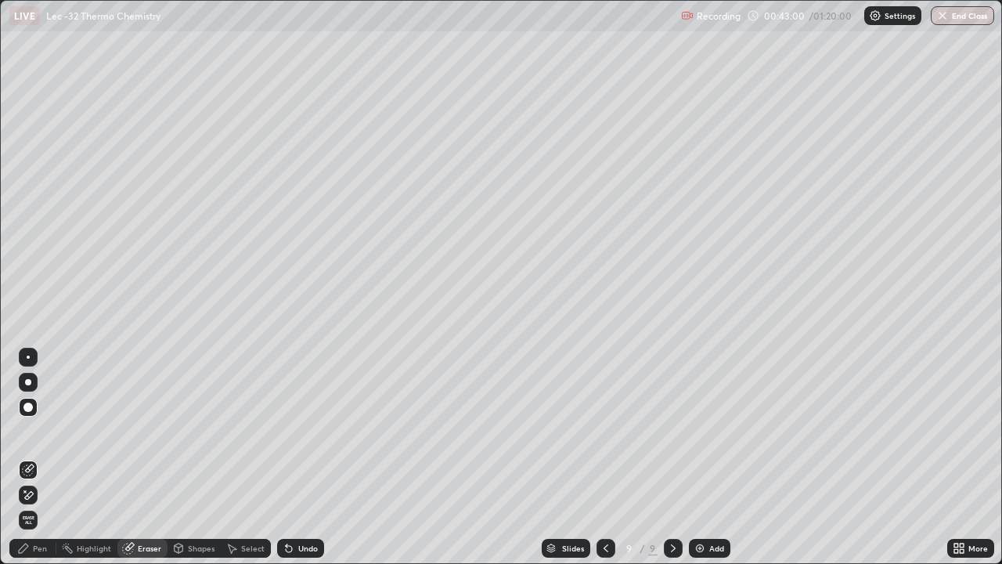
click at [52, 457] on div "Pen" at bounding box center [32, 548] width 47 height 19
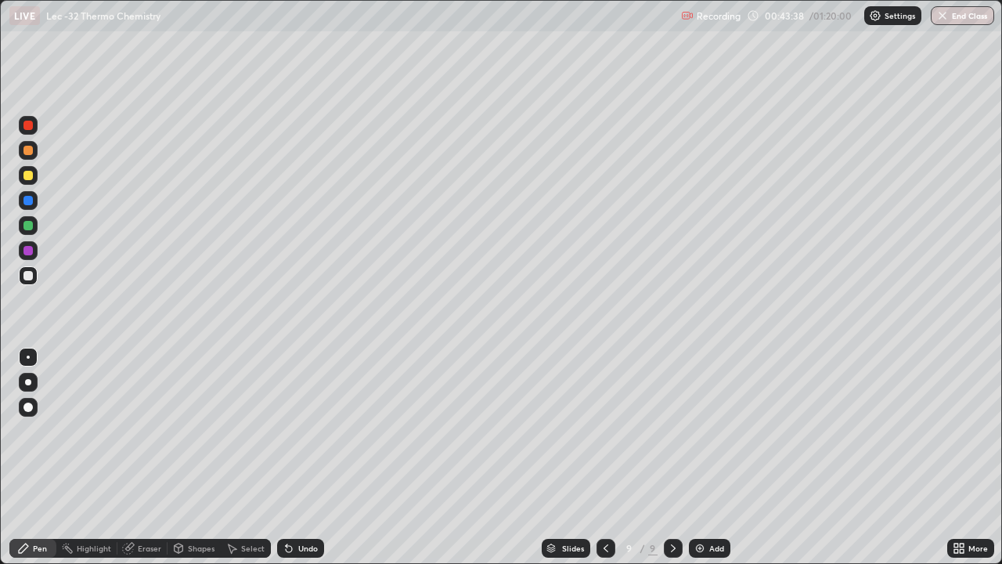
click at [29, 175] on div at bounding box center [27, 175] width 9 height 9
click at [34, 284] on div at bounding box center [28, 275] width 19 height 25
click at [694, 457] on img at bounding box center [700, 548] width 13 height 13
click at [255, 457] on div "Select" at bounding box center [252, 548] width 23 height 8
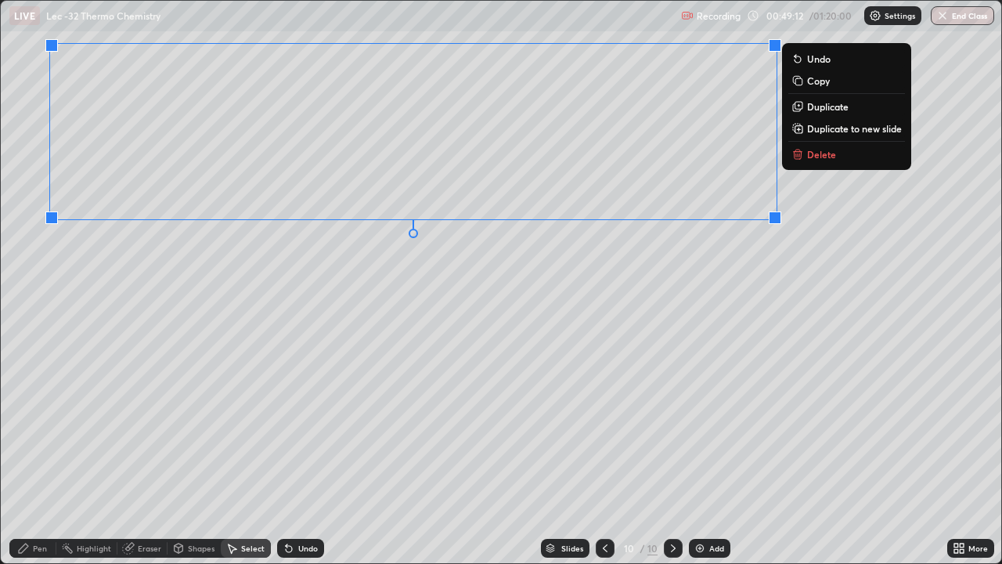
click at [368, 322] on div "0 ° Undo Copy Duplicate Duplicate to new slide Delete" at bounding box center [501, 282] width 1001 height 562
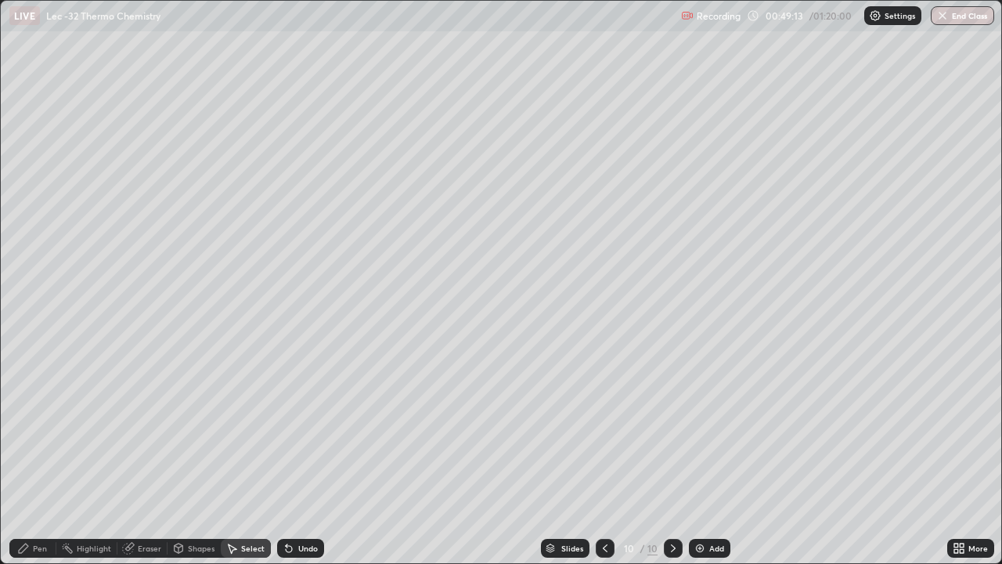
click at [50, 457] on div "Pen" at bounding box center [32, 548] width 47 height 19
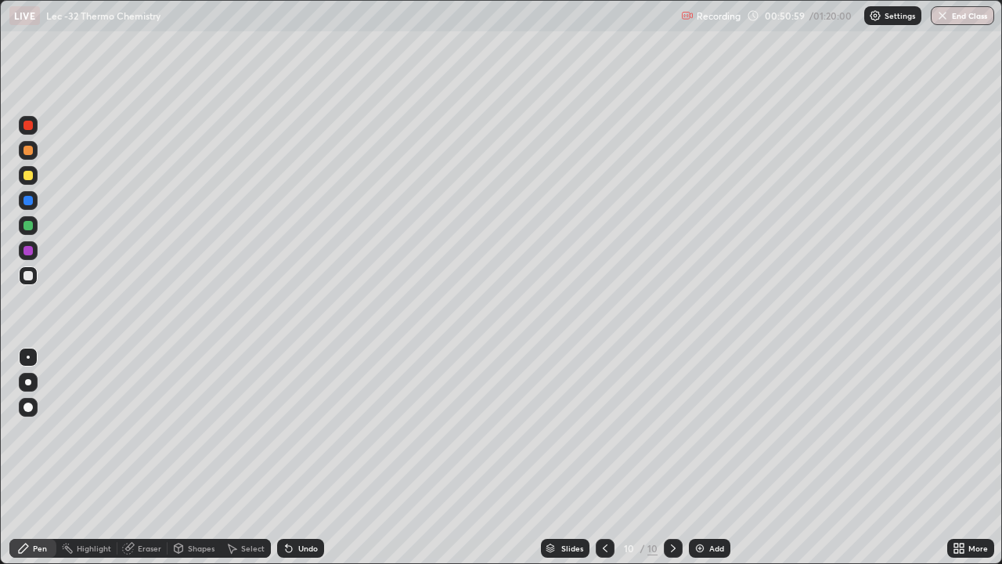
click at [153, 457] on div "Eraser" at bounding box center [149, 548] width 23 height 8
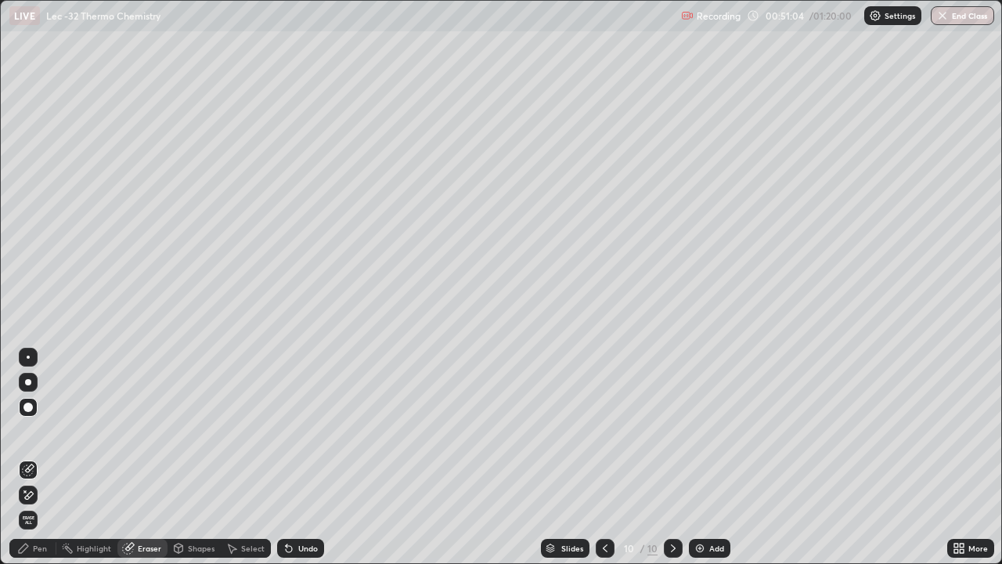
click at [290, 457] on icon at bounding box center [289, 549] width 6 height 6
click at [34, 365] on div at bounding box center [28, 357] width 19 height 19
click at [41, 457] on div "Pen" at bounding box center [40, 548] width 14 height 8
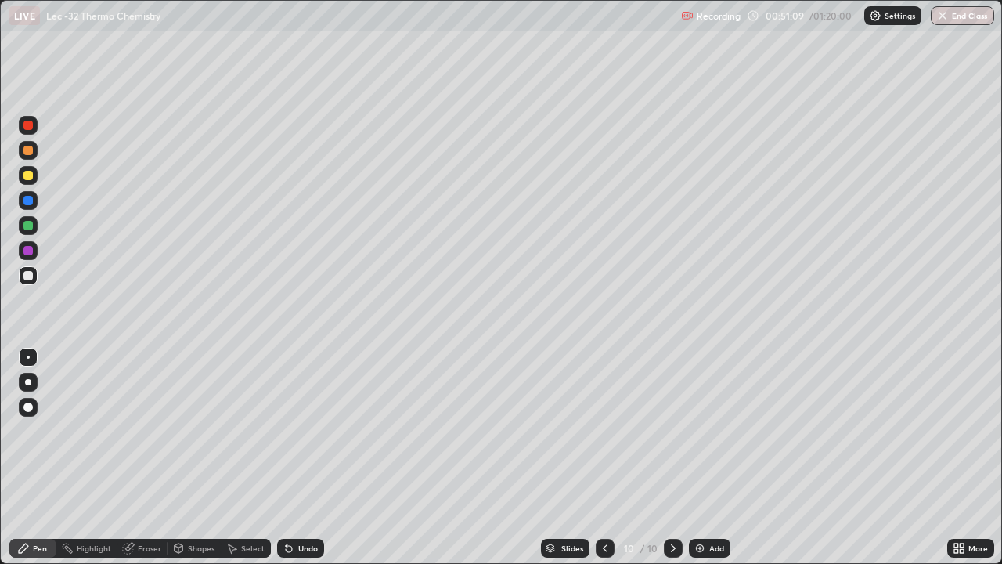
click at [237, 457] on icon at bounding box center [232, 548] width 13 height 13
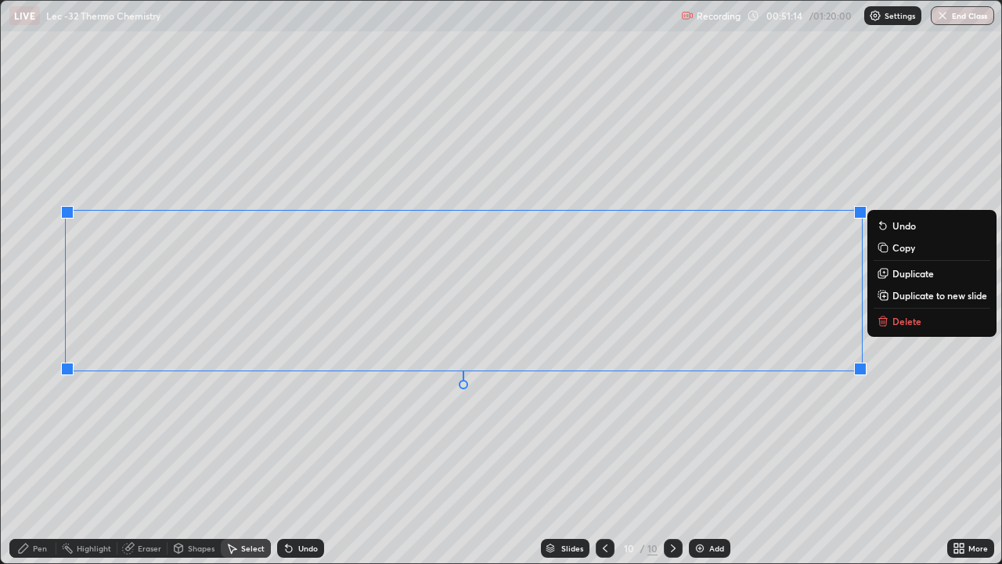
click at [538, 457] on div "0 ° Undo Copy Duplicate Duplicate to new slide Delete" at bounding box center [501, 282] width 1001 height 562
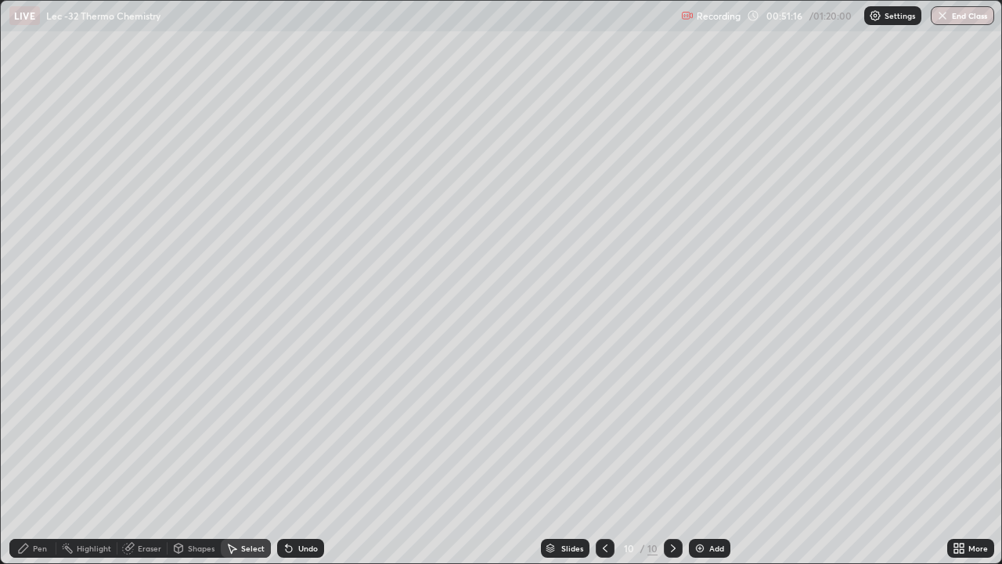
click at [48, 457] on div "Pen" at bounding box center [32, 548] width 47 height 19
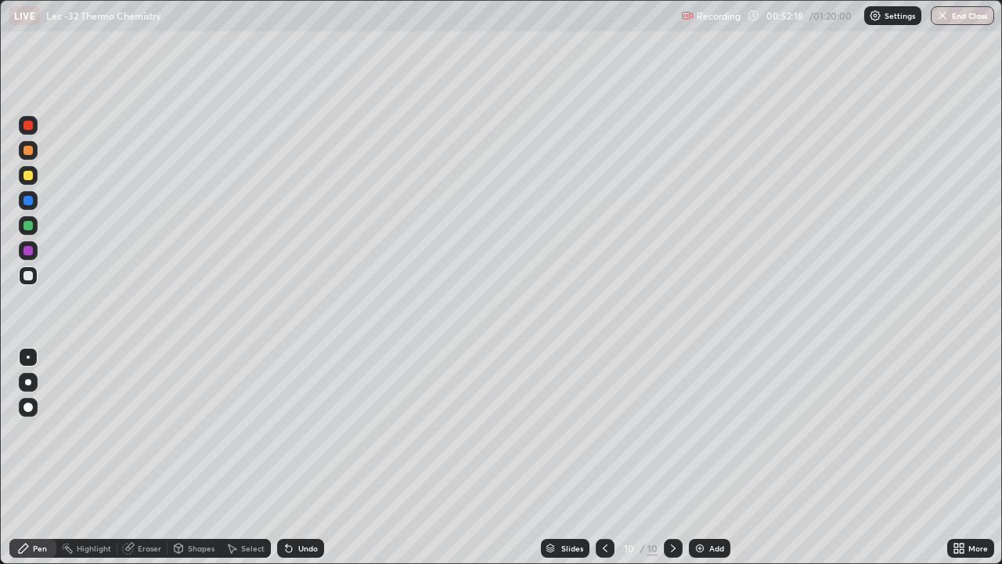
click at [305, 457] on div "Undo" at bounding box center [308, 548] width 20 height 8
click at [310, 457] on div "Undo" at bounding box center [308, 548] width 20 height 8
click at [313, 457] on div "Undo" at bounding box center [308, 548] width 20 height 8
click at [312, 457] on div "Undo" at bounding box center [308, 548] width 20 height 8
click at [92, 457] on div "Highlight" at bounding box center [94, 548] width 34 height 8
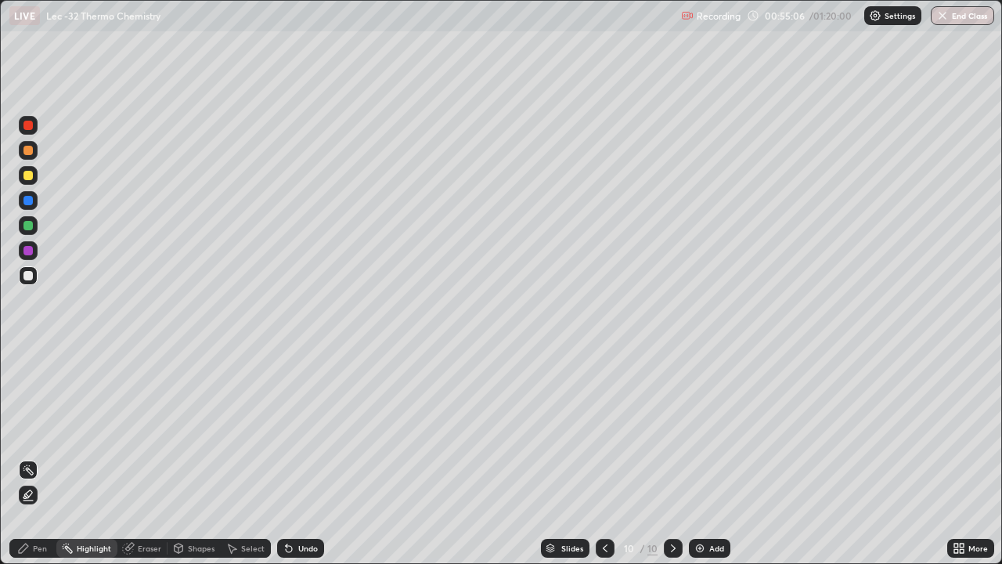
click at [34, 457] on div "Pen" at bounding box center [40, 548] width 14 height 8
click at [27, 153] on div at bounding box center [27, 150] width 9 height 9
click at [84, 457] on div "Highlight" at bounding box center [86, 548] width 61 height 19
click at [38, 457] on div "Pen" at bounding box center [40, 548] width 14 height 8
click at [103, 457] on div "Highlight" at bounding box center [94, 548] width 34 height 8
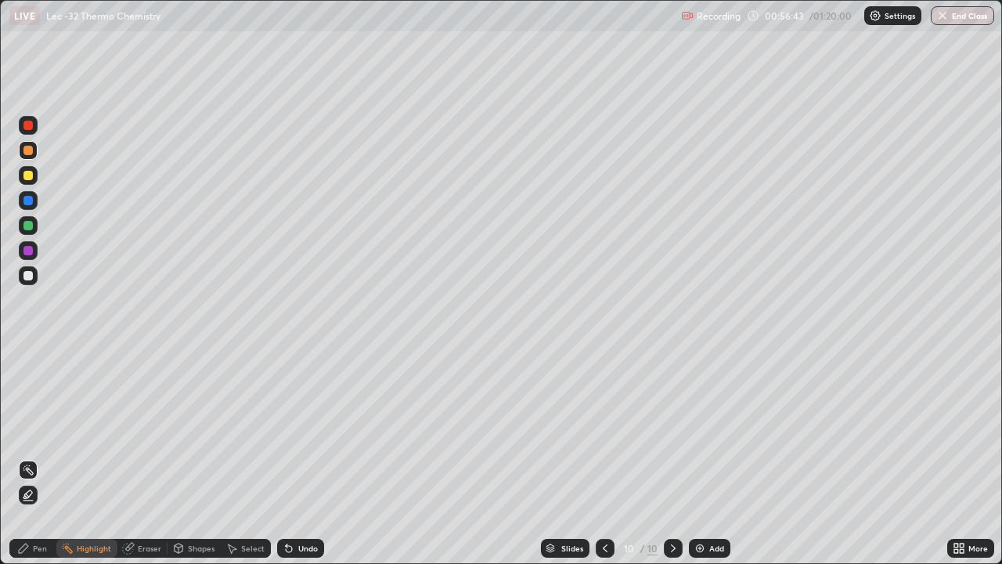
click at [42, 457] on div "Pen" at bounding box center [40, 548] width 14 height 8
click at [138, 457] on div "Eraser" at bounding box center [149, 548] width 23 height 8
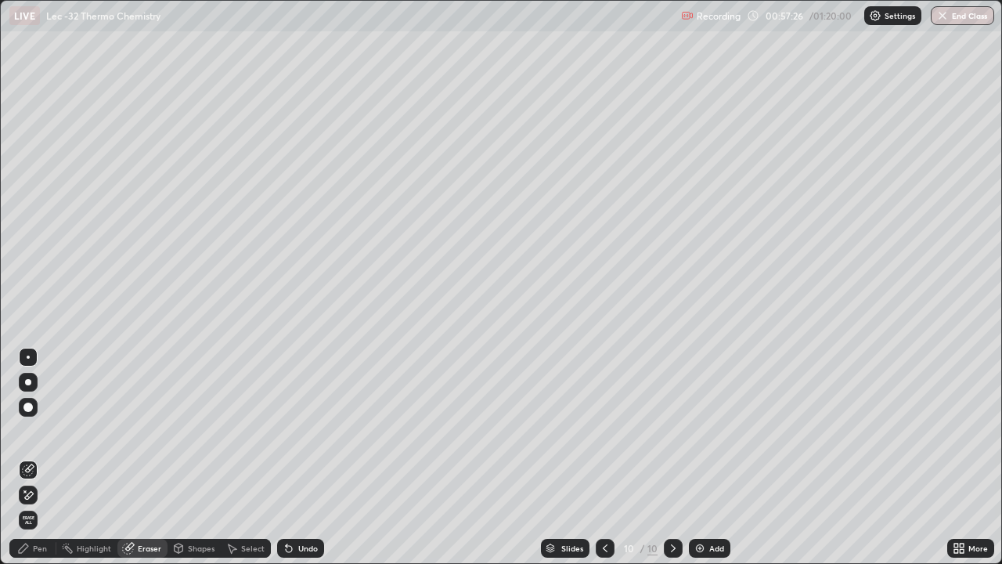
click at [88, 457] on div "Highlight" at bounding box center [94, 548] width 34 height 8
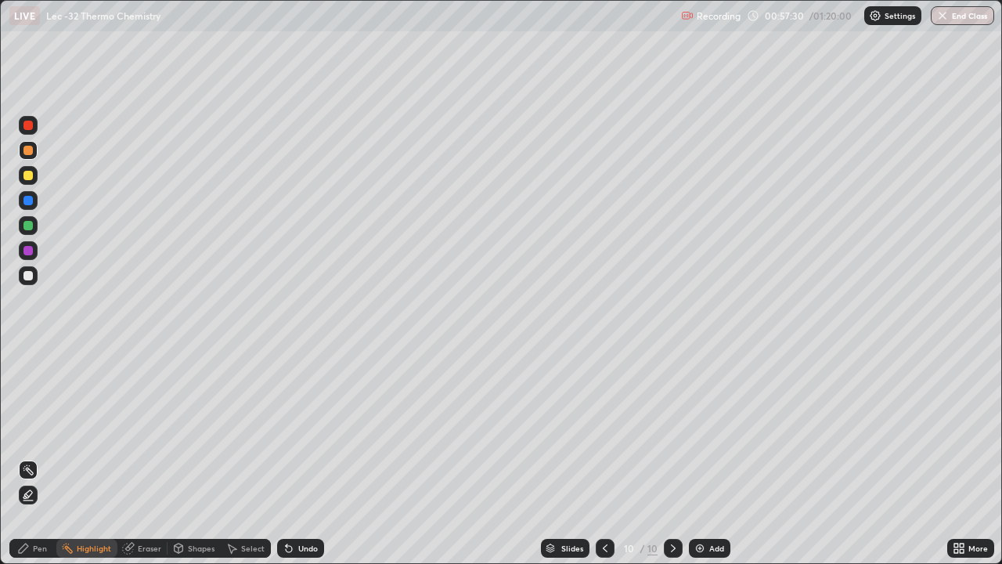
click at [35, 457] on div "Pen" at bounding box center [40, 548] width 14 height 8
click at [153, 457] on div "Eraser" at bounding box center [149, 548] width 23 height 8
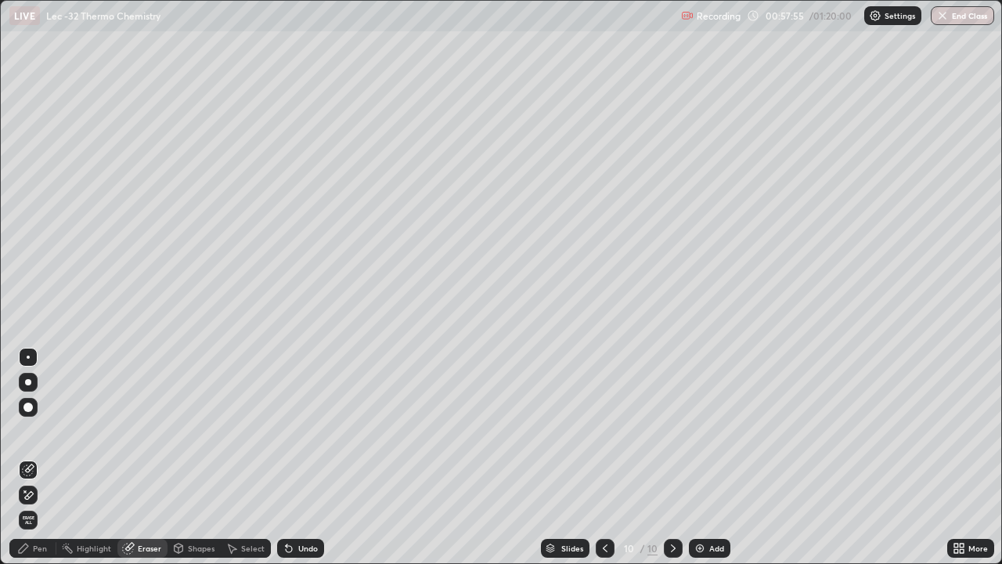
click at [48, 457] on div "Pen" at bounding box center [32, 548] width 47 height 19
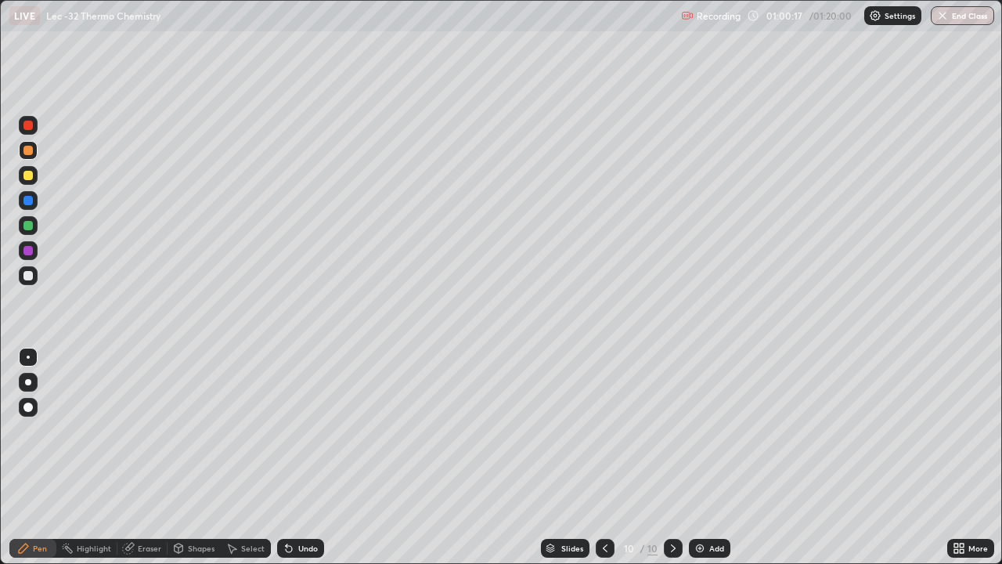
click at [706, 457] on div "Add" at bounding box center [710, 548] width 42 height 19
click at [131, 457] on icon at bounding box center [129, 547] width 9 height 8
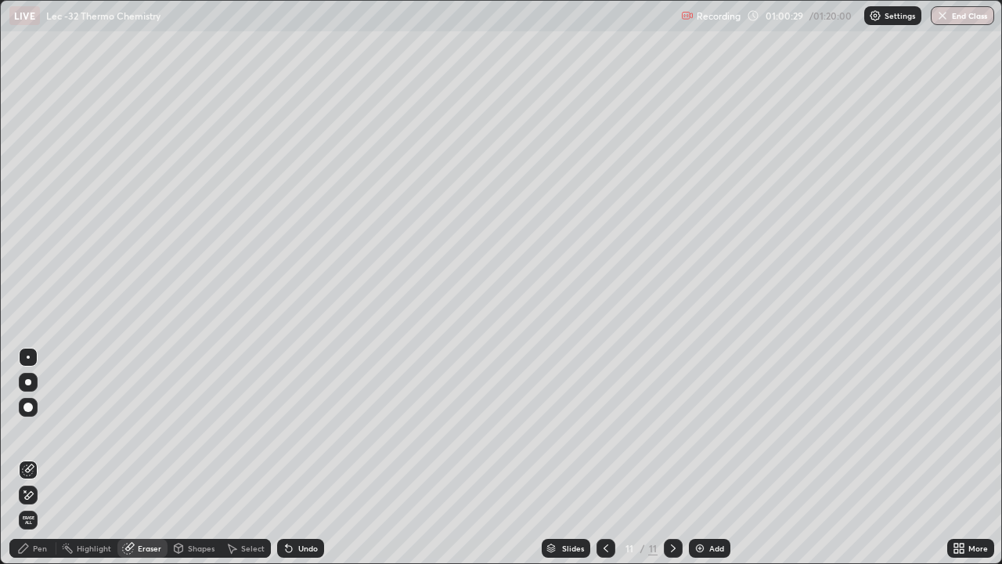
click at [40, 457] on div "Pen" at bounding box center [40, 548] width 14 height 8
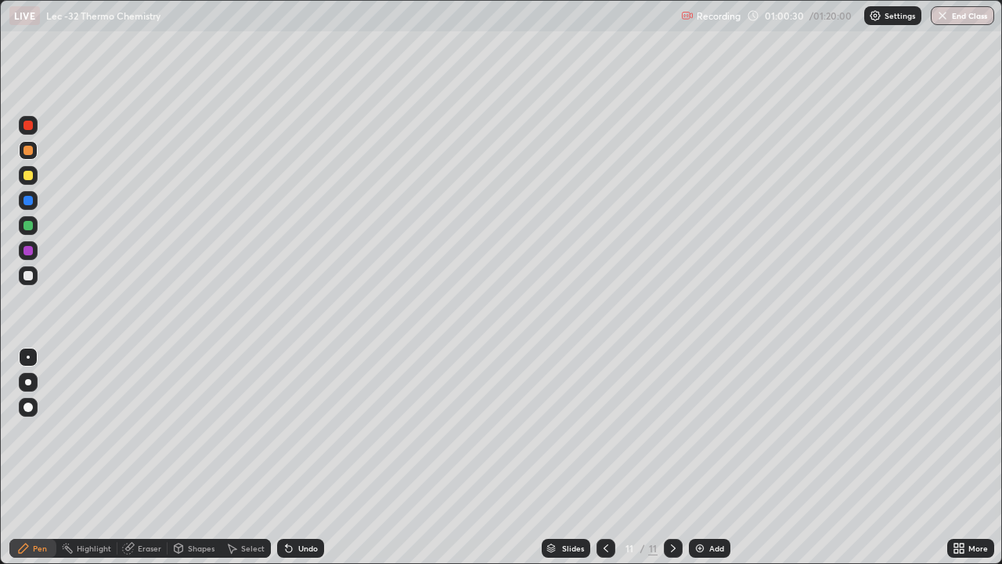
click at [36, 276] on div at bounding box center [28, 275] width 19 height 19
click at [253, 457] on div "Select" at bounding box center [252, 548] width 23 height 8
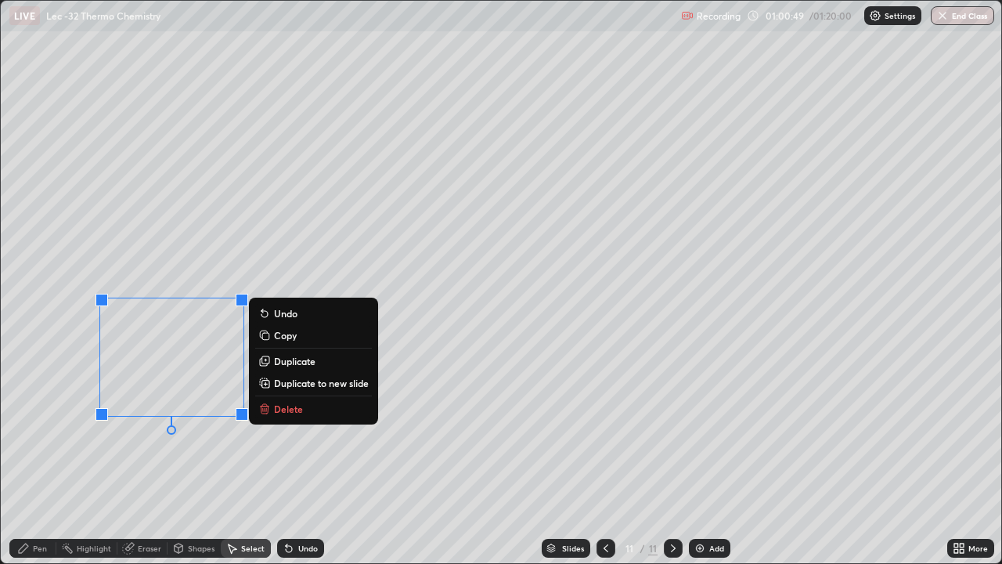
click at [453, 417] on div "0 ° Undo Copy Duplicate Duplicate to new slide Delete" at bounding box center [501, 282] width 1001 height 562
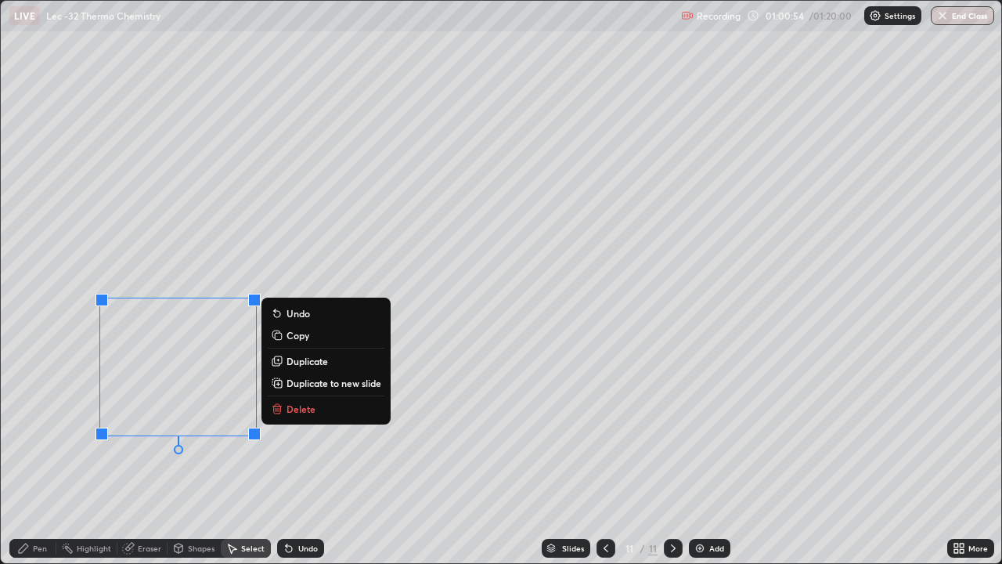
click at [317, 360] on p "Duplicate" at bounding box center [308, 361] width 42 height 13
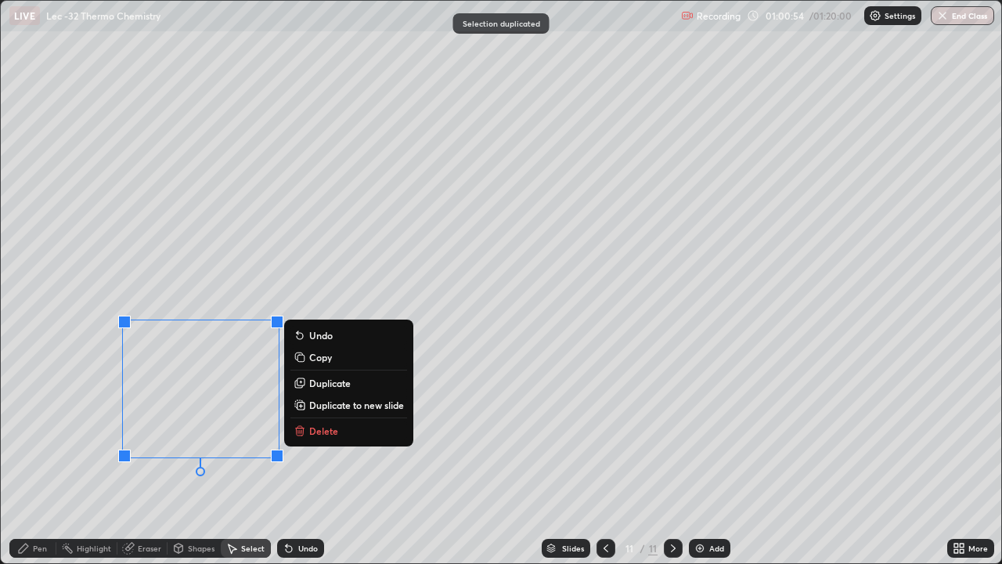
click at [327, 385] on p "Duplicate" at bounding box center [330, 383] width 42 height 13
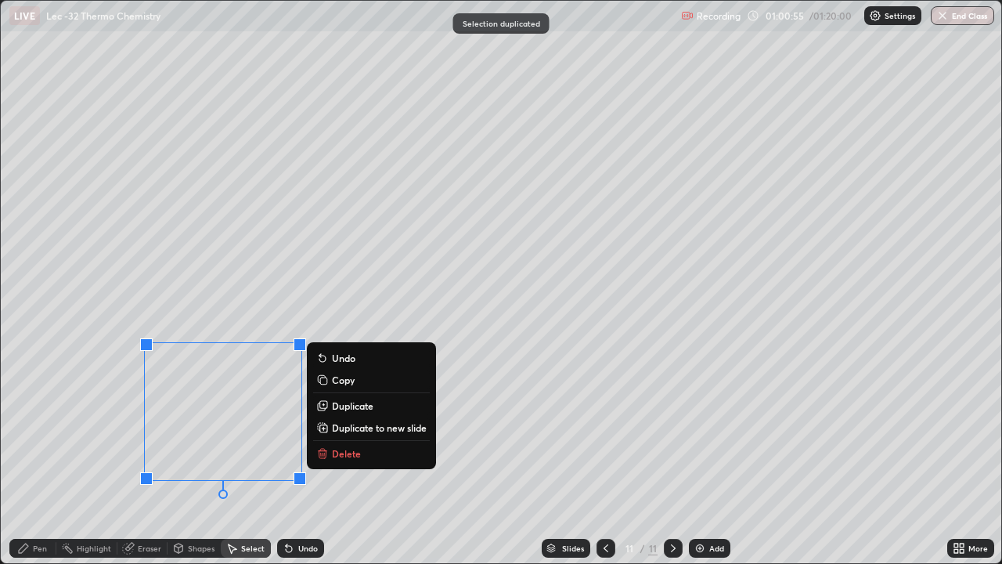
click at [333, 404] on p "Duplicate" at bounding box center [353, 405] width 42 height 13
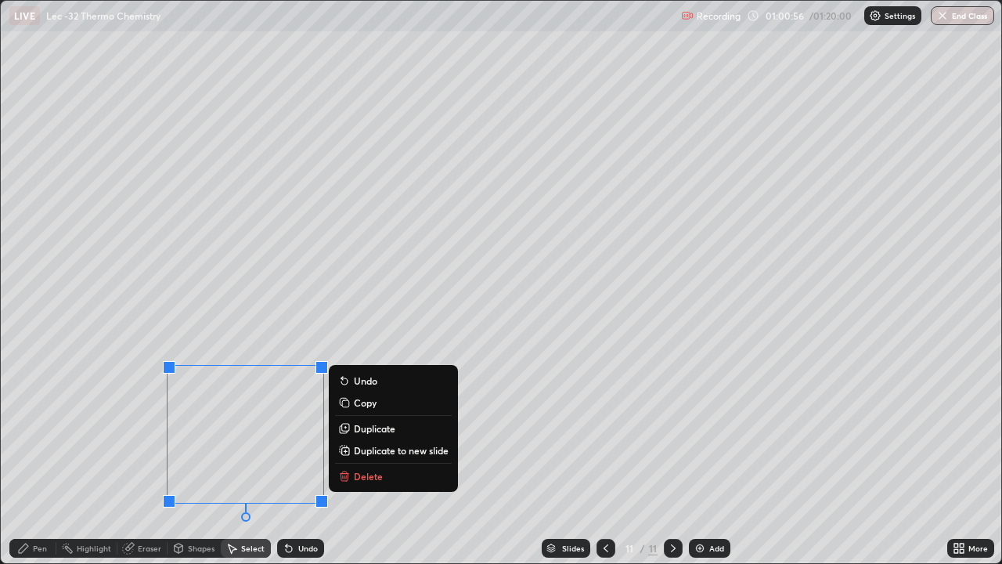
click at [356, 430] on p "Duplicate" at bounding box center [375, 428] width 42 height 13
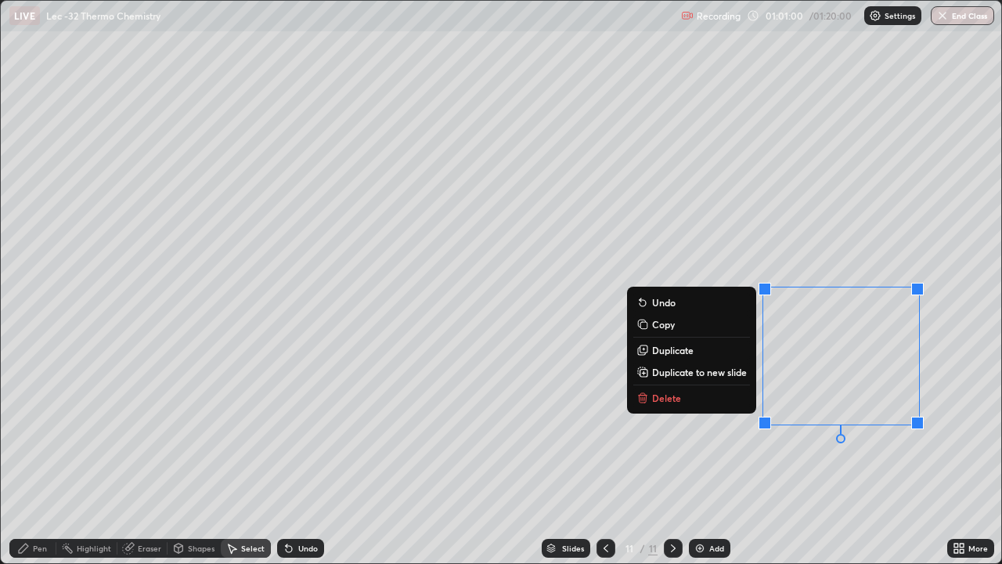
click at [265, 440] on div "0 ° Undo Copy Duplicate Duplicate to new slide Delete" at bounding box center [501, 282] width 1001 height 562
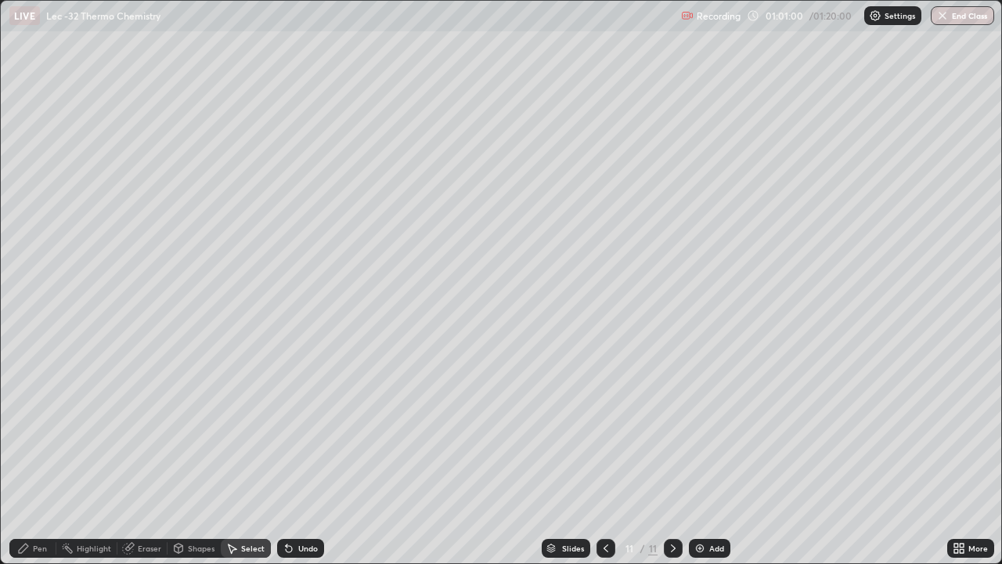
click at [265, 440] on div "0 ° Undo Copy Duplicate Duplicate to new slide Delete" at bounding box center [501, 282] width 1001 height 562
click at [289, 457] on icon at bounding box center [289, 548] width 13 height 13
click at [294, 457] on div "Undo" at bounding box center [300, 548] width 47 height 19
click at [290, 457] on icon at bounding box center [289, 548] width 13 height 13
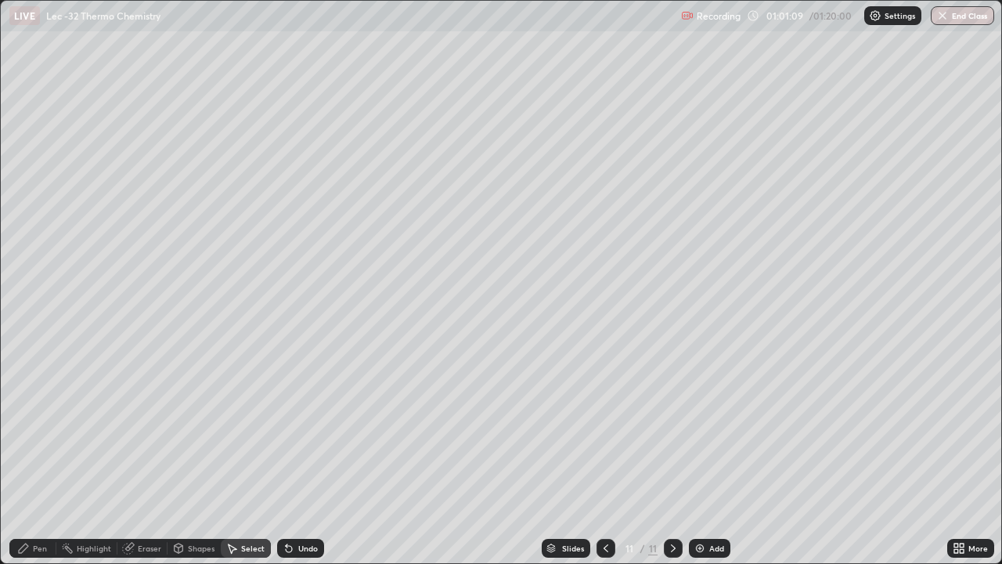
click at [291, 457] on icon at bounding box center [289, 548] width 13 height 13
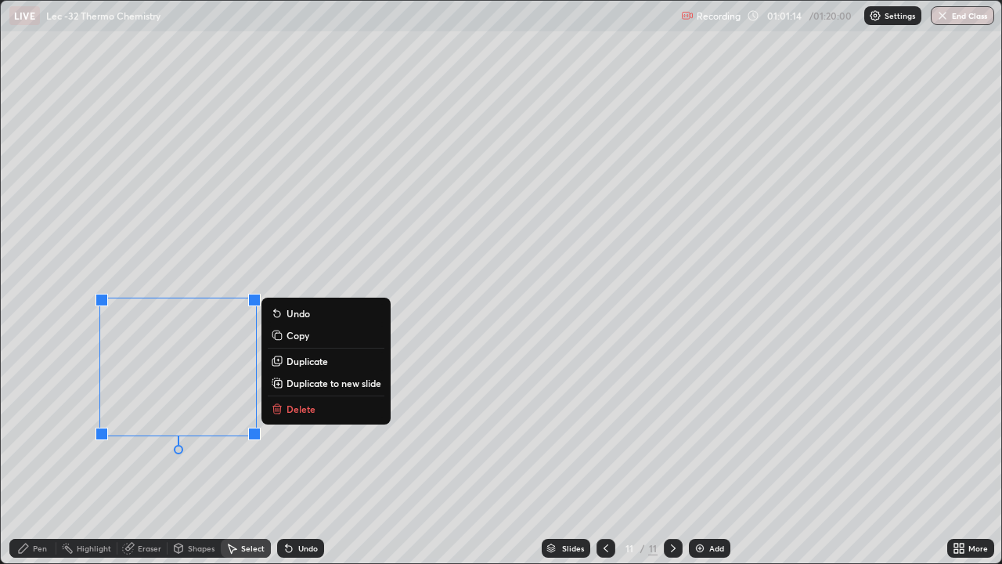
click at [320, 363] on p "Duplicate" at bounding box center [308, 361] width 42 height 13
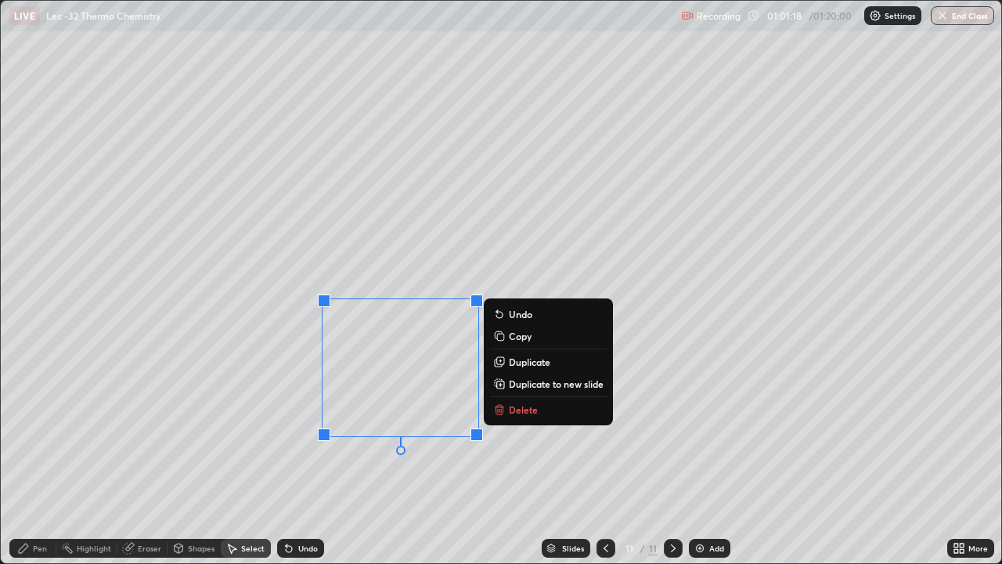
click at [530, 366] on p "Duplicate" at bounding box center [530, 362] width 42 height 13
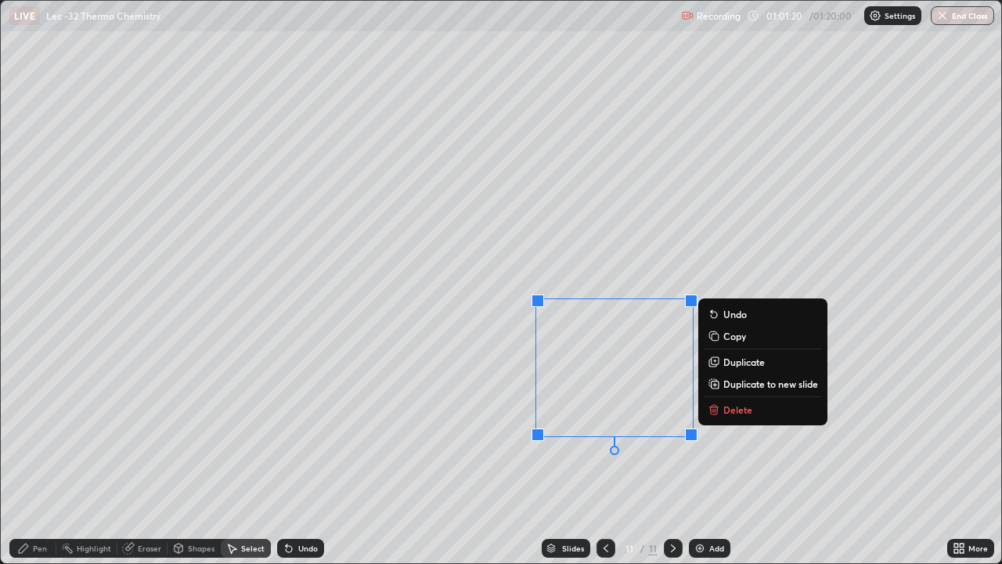
click at [738, 368] on button "Duplicate" at bounding box center [763, 361] width 117 height 19
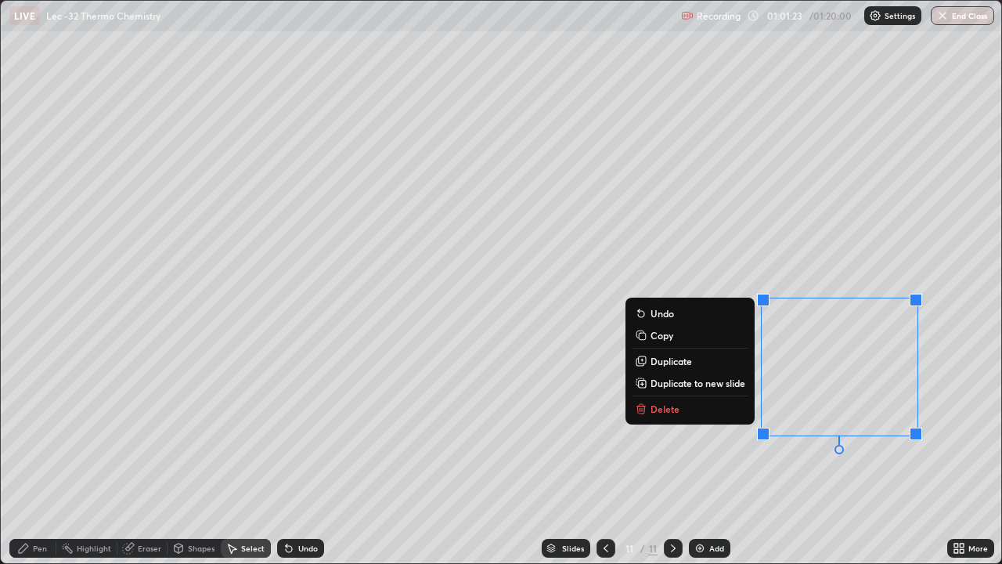
click at [688, 457] on div "0 ° Undo Copy Duplicate Duplicate to new slide Delete" at bounding box center [501, 282] width 1001 height 562
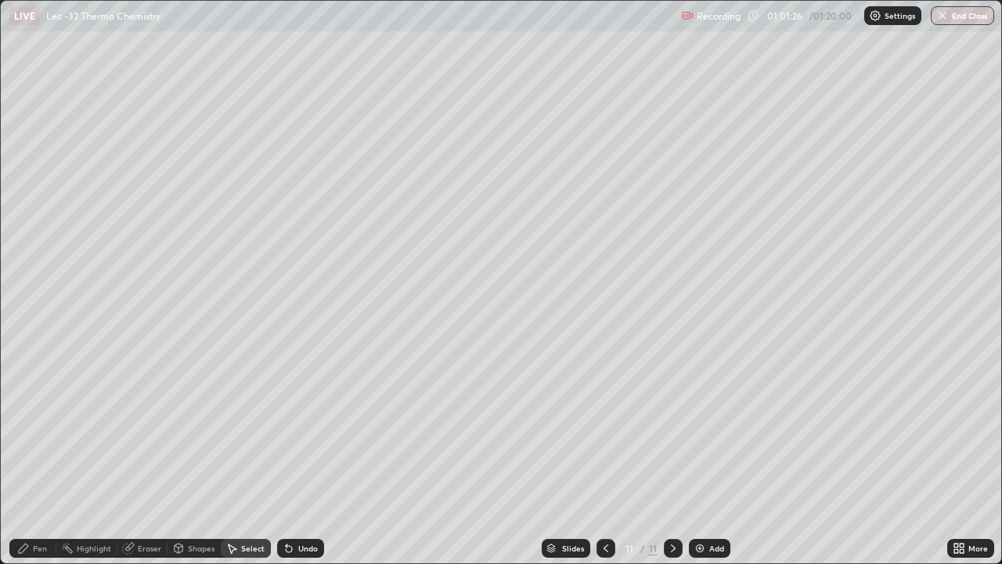
click at [40, 457] on div "Pen" at bounding box center [40, 548] width 14 height 8
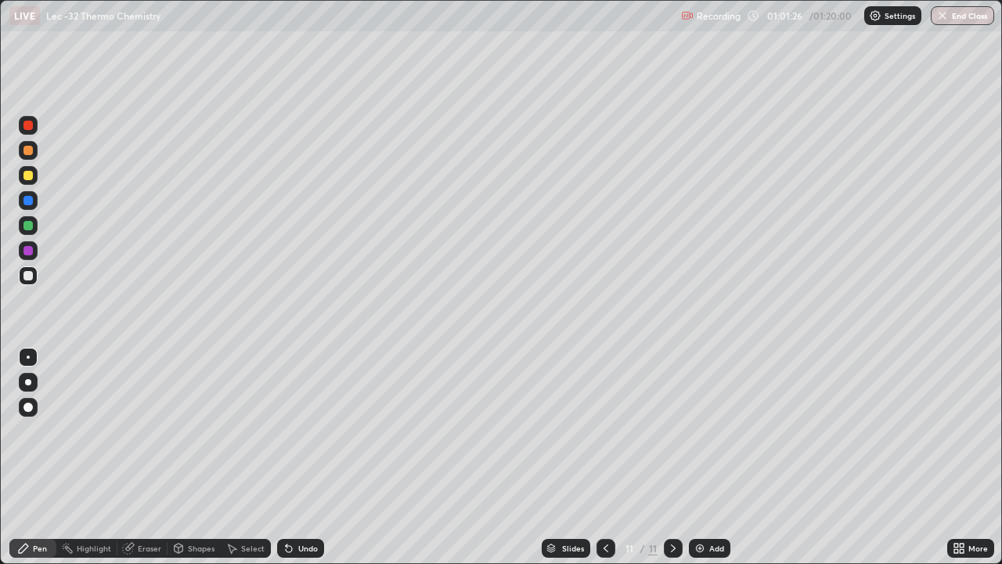
click at [140, 457] on div "Eraser" at bounding box center [149, 548] width 23 height 8
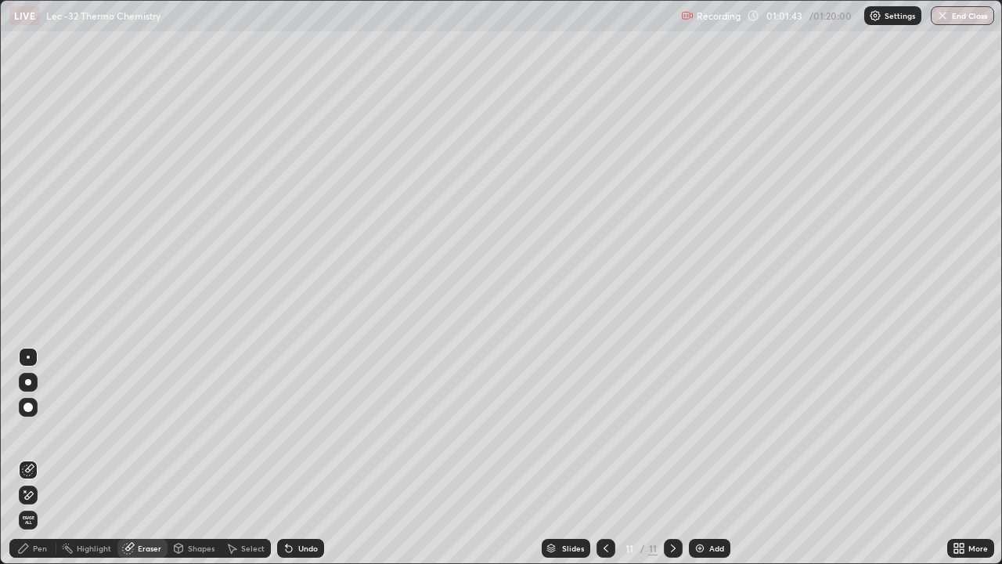
click at [42, 457] on div "Pen" at bounding box center [40, 548] width 14 height 8
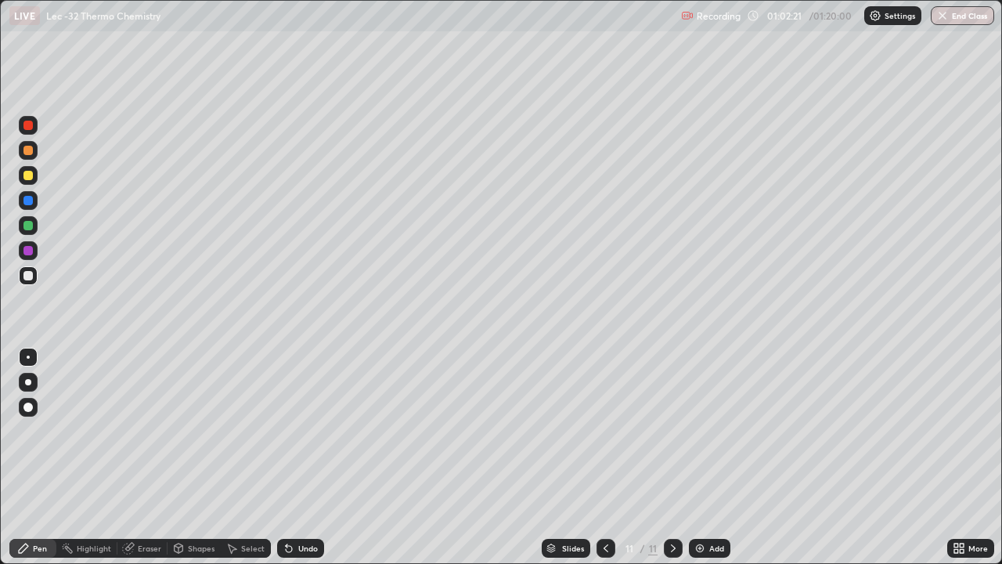
click at [247, 457] on div "Select" at bounding box center [252, 548] width 23 height 8
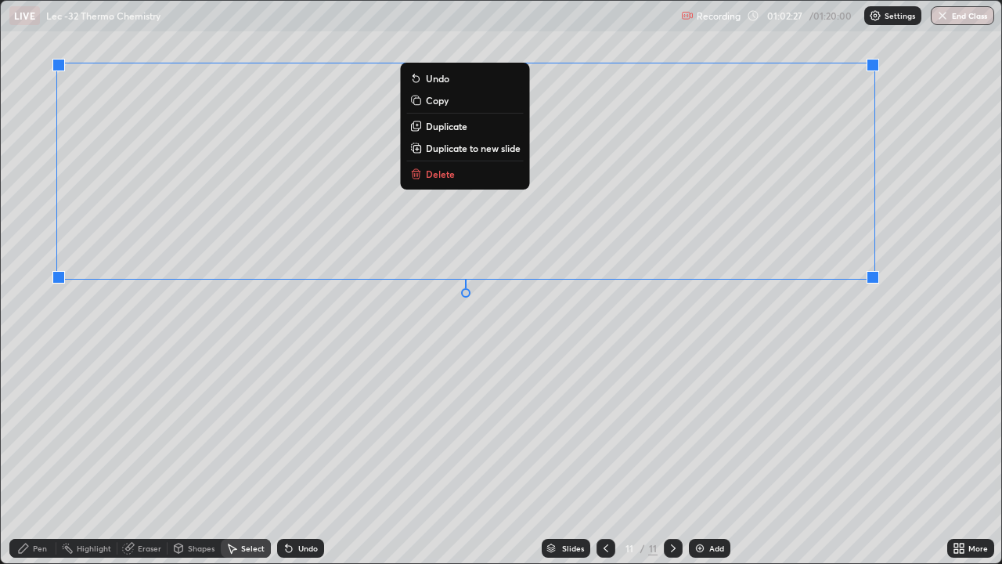
click at [635, 355] on div "0 ° Undo Copy Duplicate Duplicate to new slide Delete" at bounding box center [501, 282] width 1001 height 562
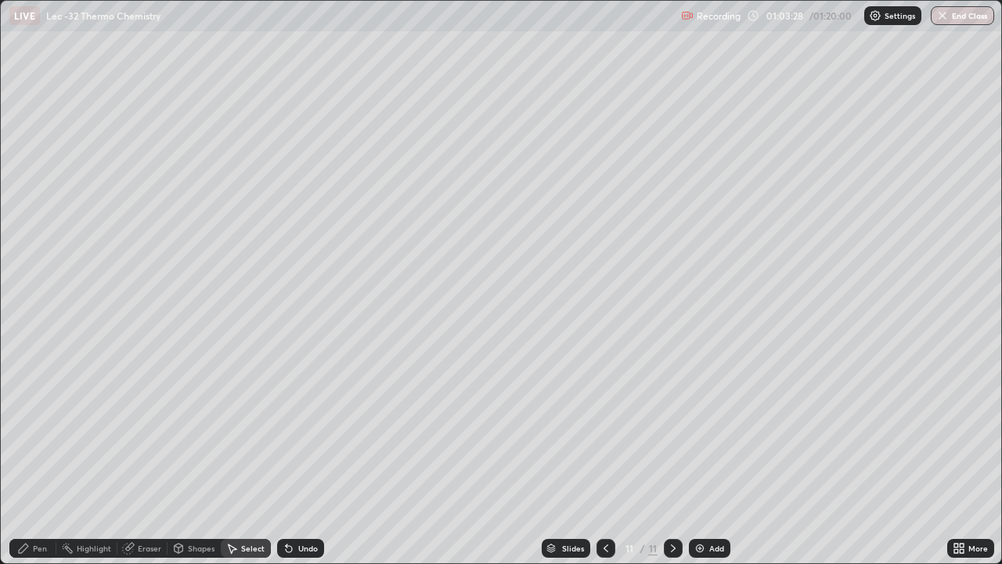
click at [40, 457] on div "Pen" at bounding box center [40, 548] width 14 height 8
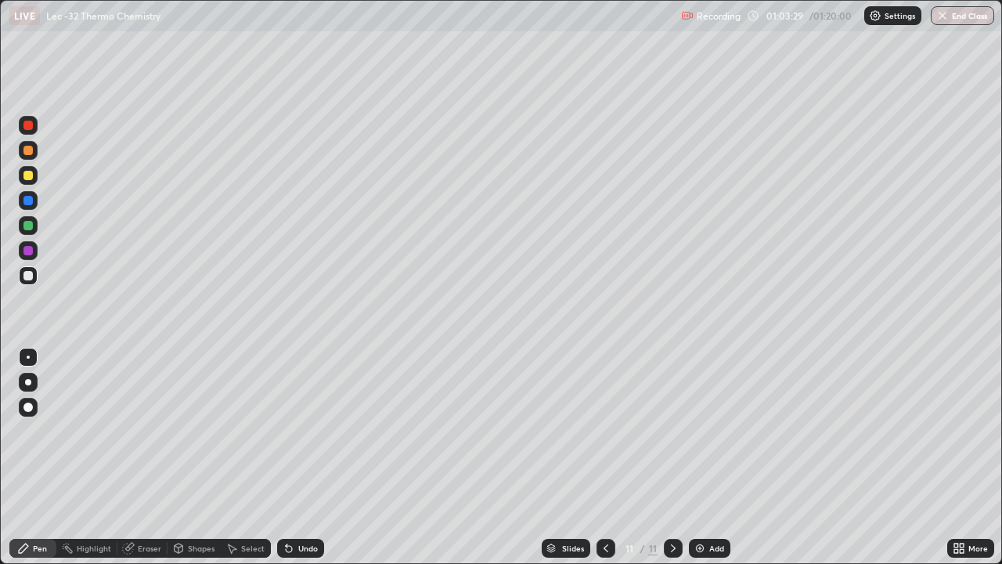
click at [33, 181] on div at bounding box center [28, 175] width 19 height 19
click at [29, 150] on div at bounding box center [27, 150] width 9 height 9
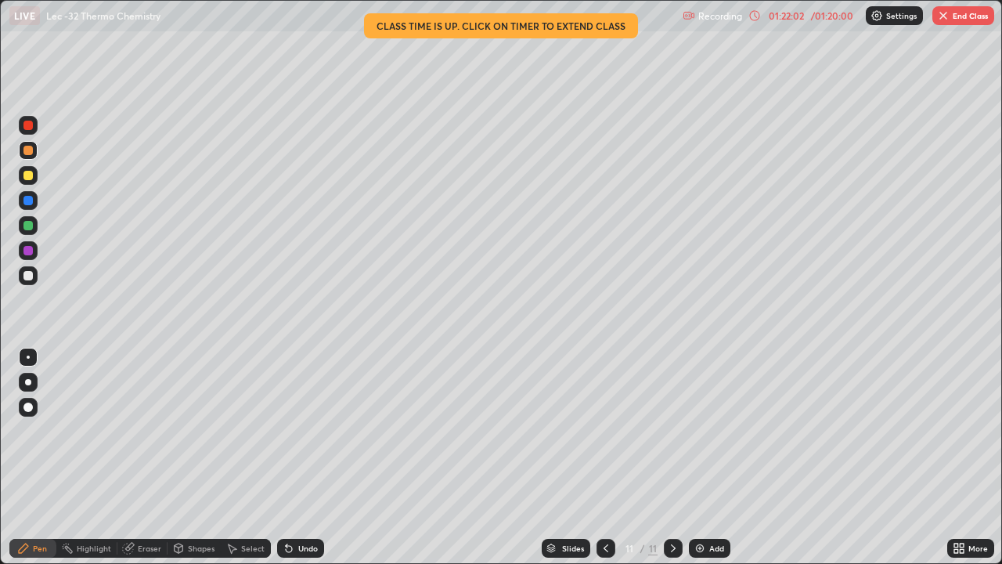
click at [33, 281] on div at bounding box center [28, 275] width 19 height 19
click at [31, 158] on div at bounding box center [28, 150] width 19 height 19
click at [28, 226] on div at bounding box center [27, 225] width 9 height 9
click at [146, 457] on div "Eraser" at bounding box center [149, 548] width 23 height 8
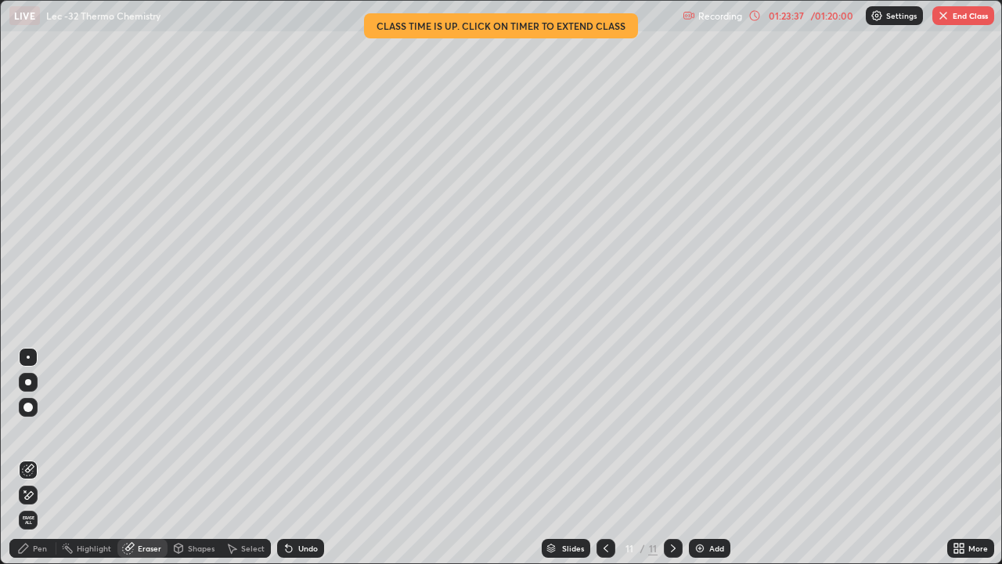
click at [42, 457] on div "Pen" at bounding box center [40, 548] width 14 height 8
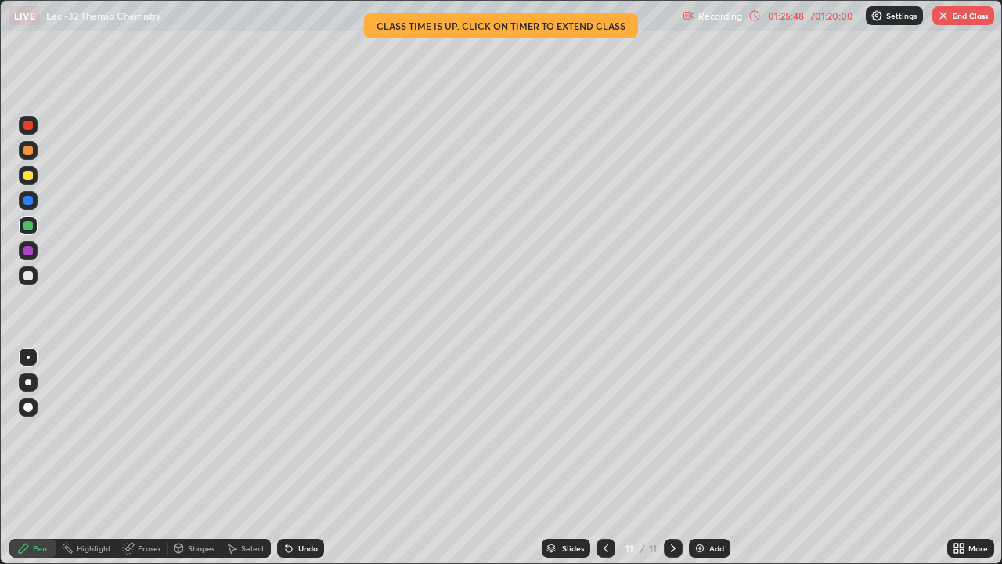
click at [959, 21] on button "End Class" at bounding box center [964, 15] width 62 height 19
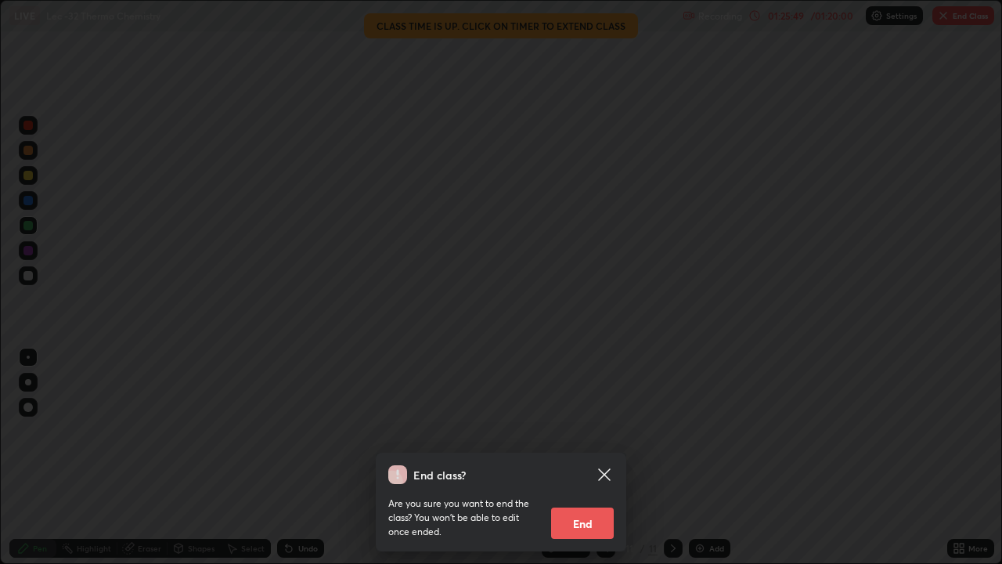
click at [587, 457] on button "End" at bounding box center [582, 522] width 63 height 31
